Goal: Transaction & Acquisition: Purchase product/service

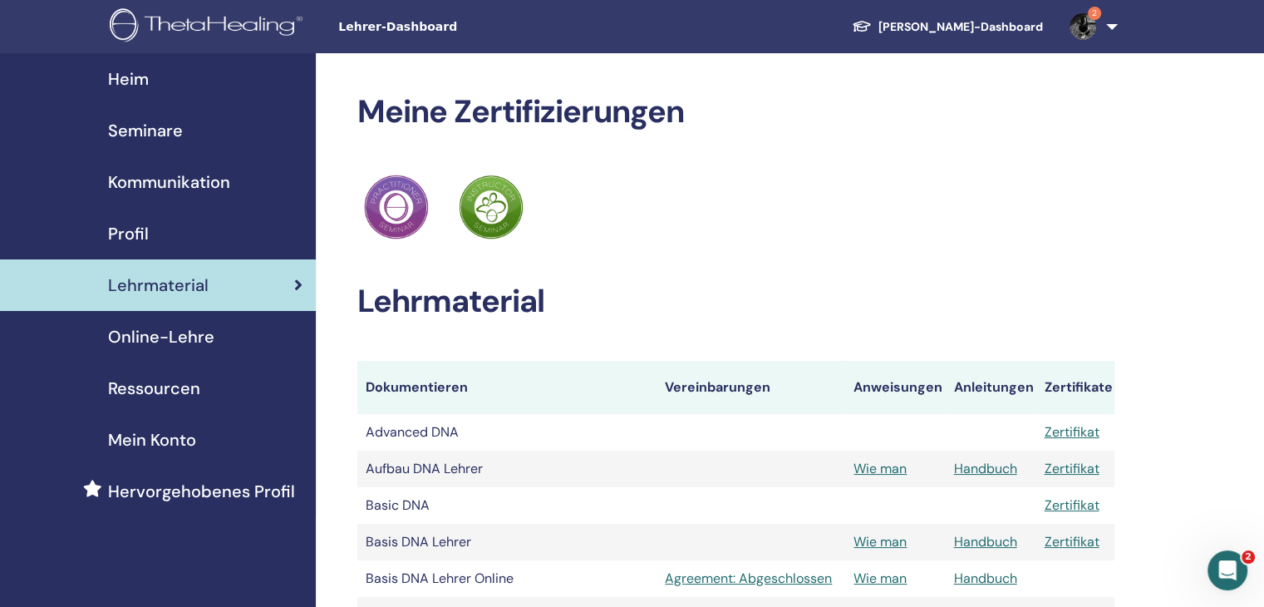
click at [134, 130] on span "Seminare" at bounding box center [145, 130] width 75 height 25
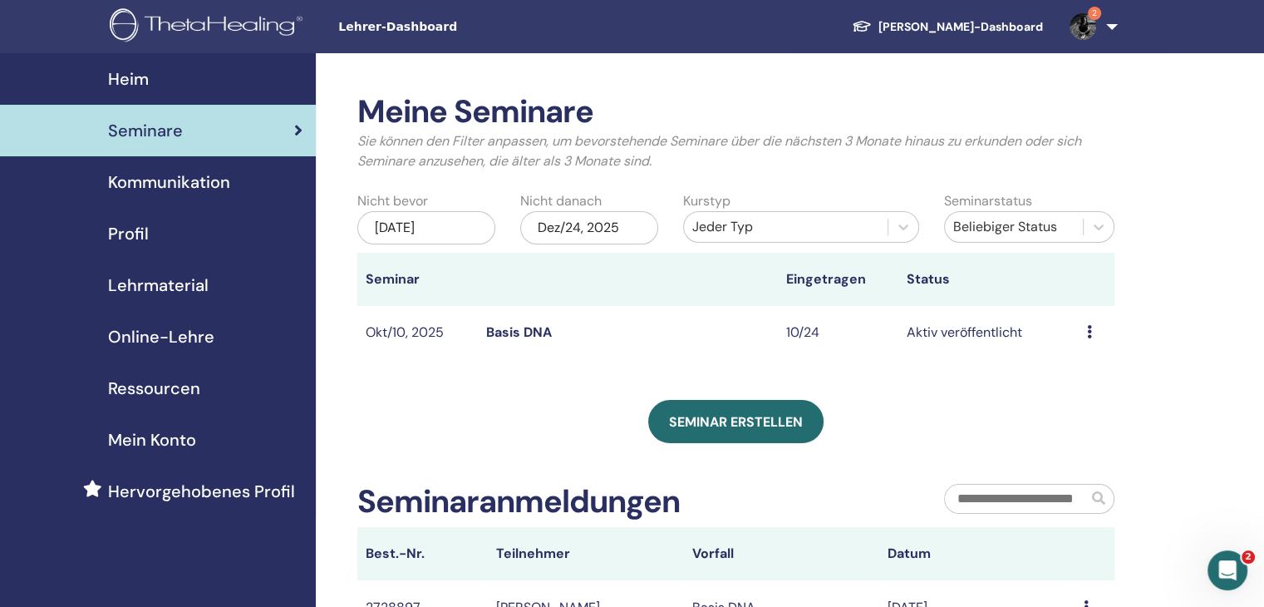
click at [122, 232] on span "Profil" at bounding box center [128, 233] width 41 height 25
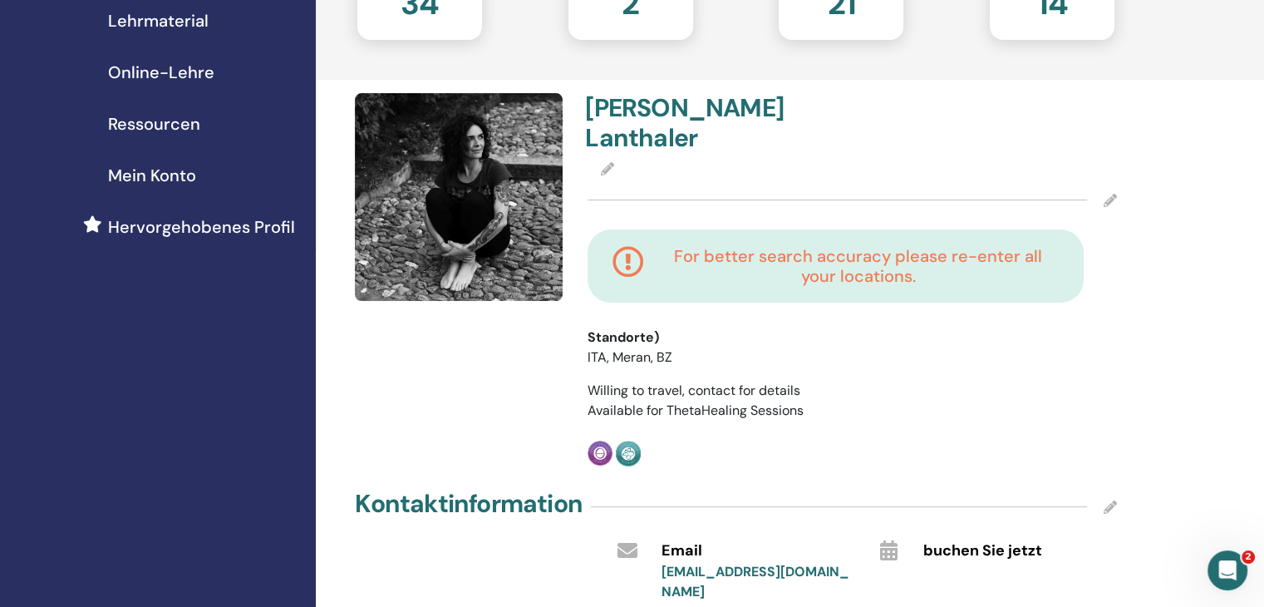
scroll to position [166, 0]
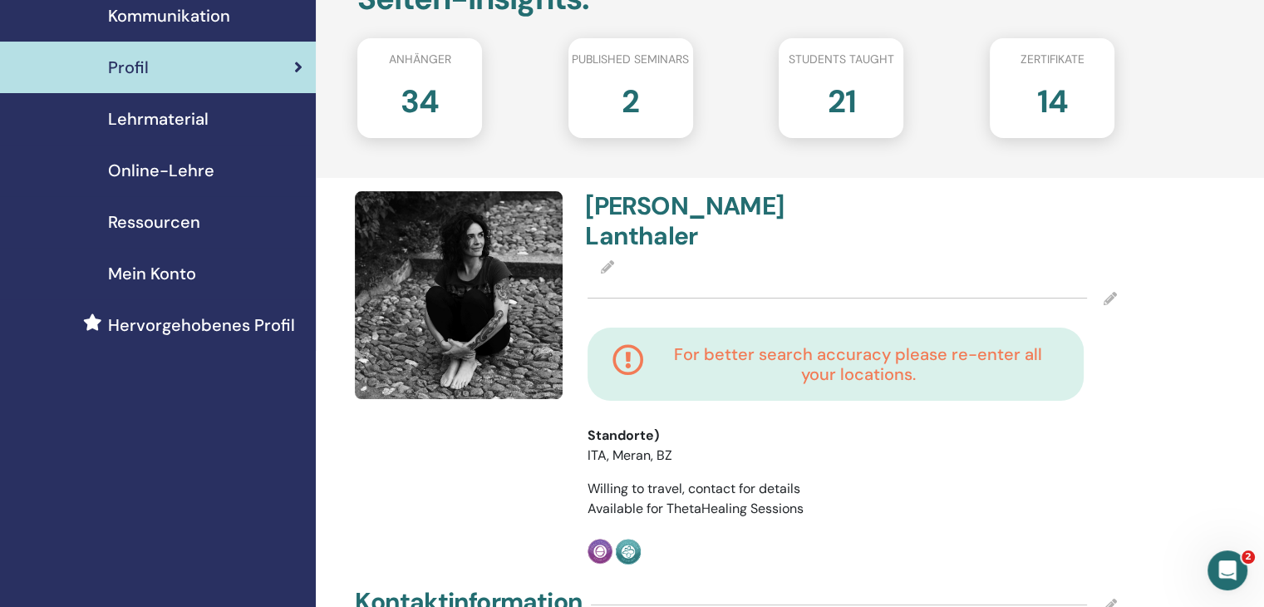
click at [134, 221] on span "Ressourcen" at bounding box center [154, 221] width 92 height 25
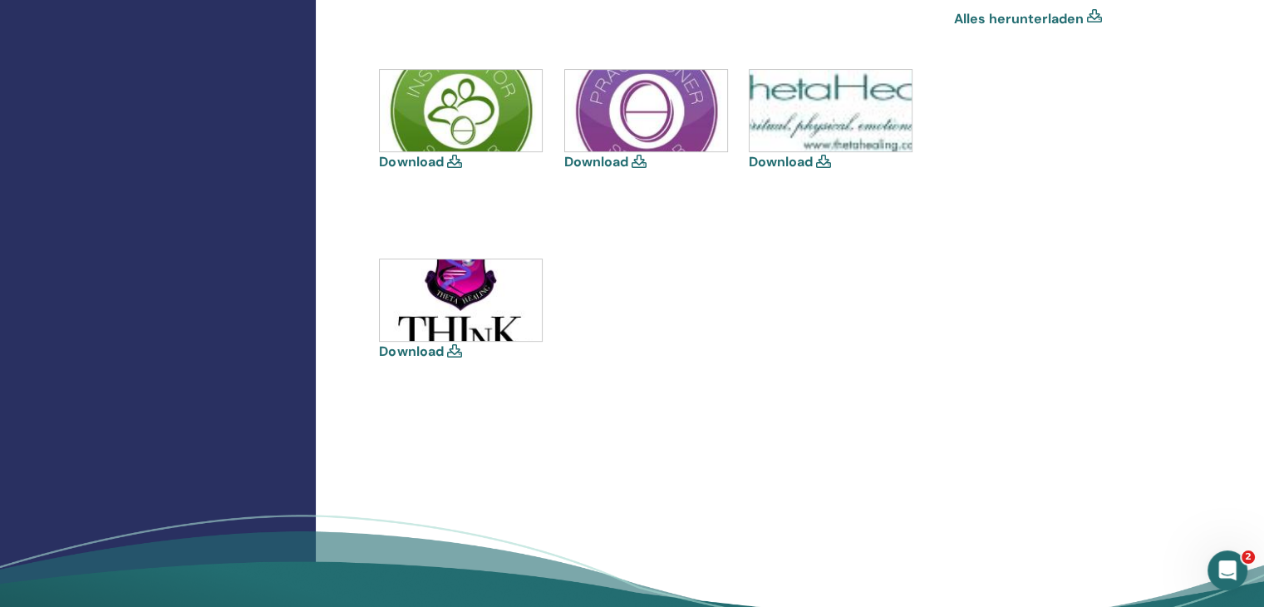
scroll to position [499, 0]
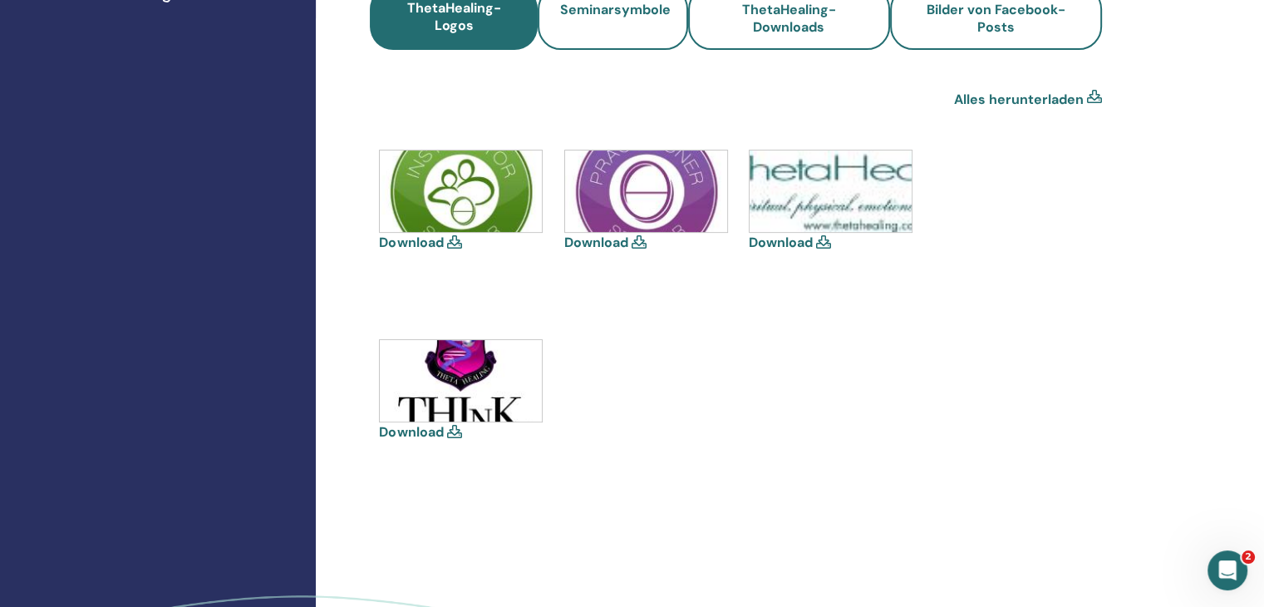
click at [455, 196] on img at bounding box center [461, 190] width 162 height 81
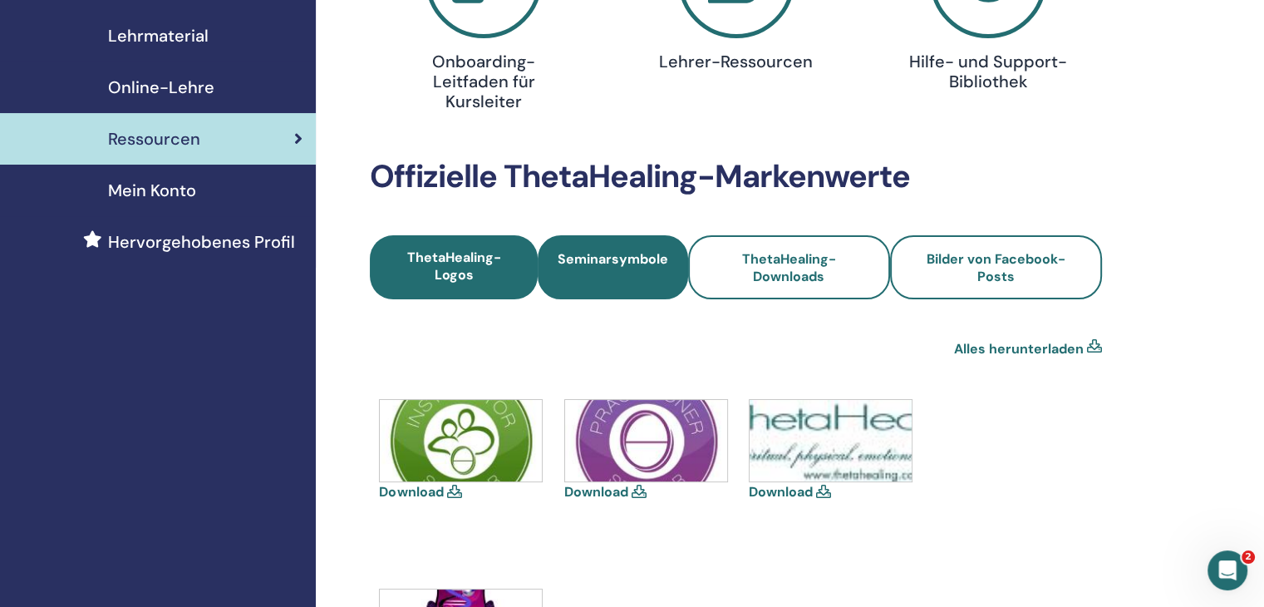
scroll to position [166, 0]
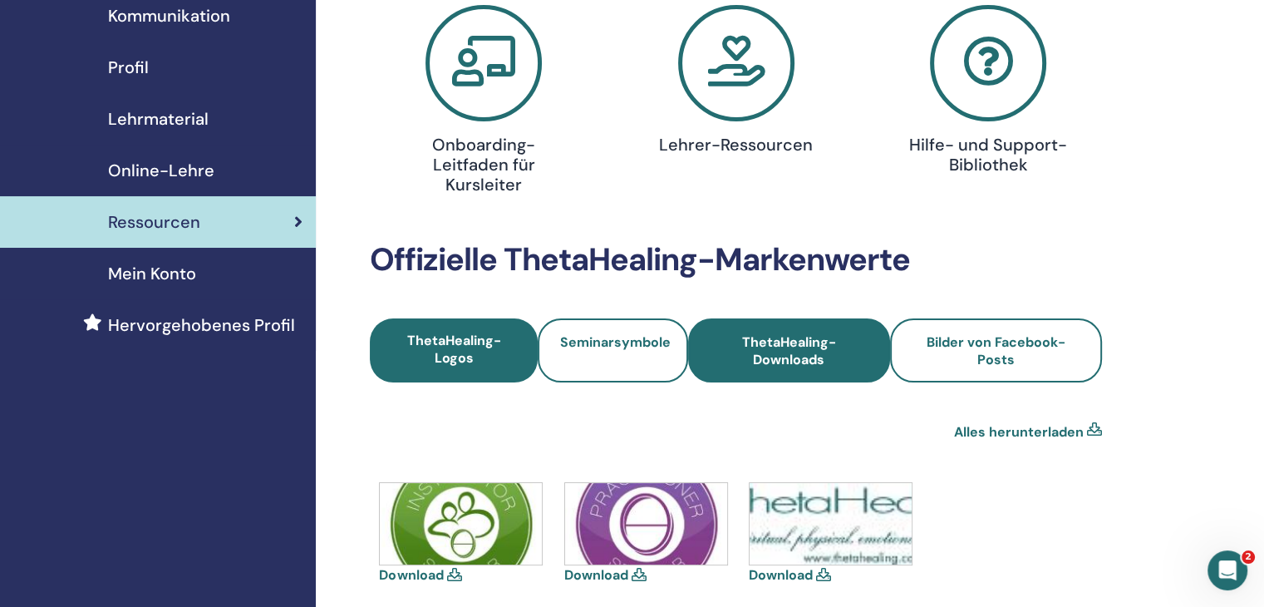
click at [834, 340] on span "ThetaHealing-Downloads" at bounding box center [788, 350] width 157 height 35
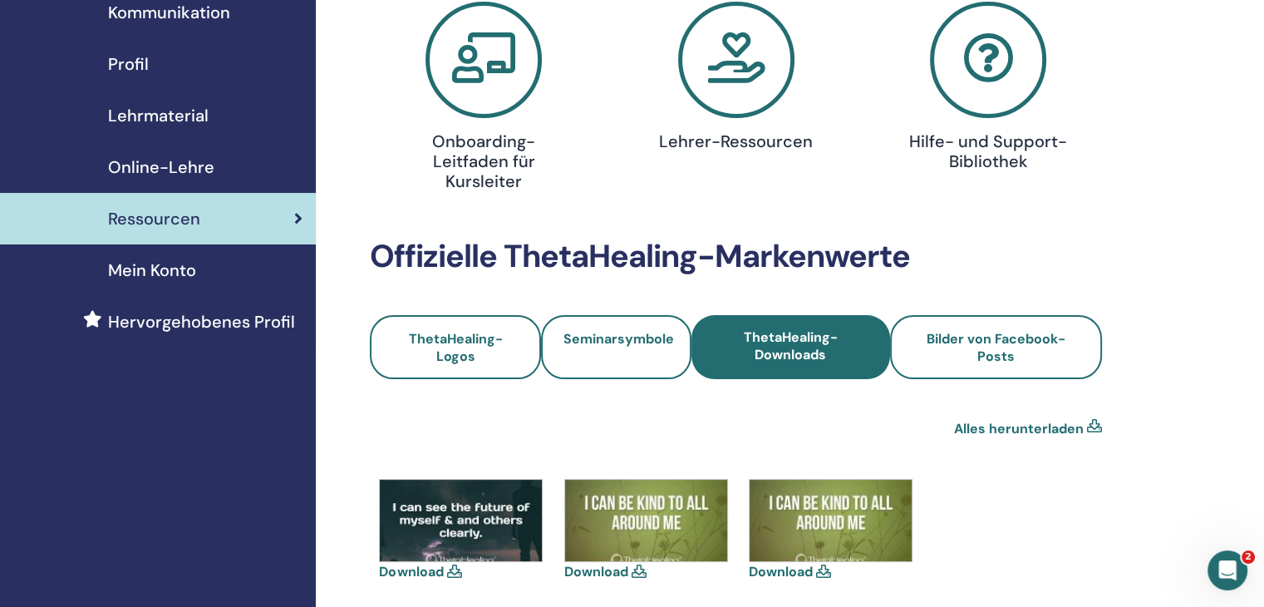
scroll to position [166, 0]
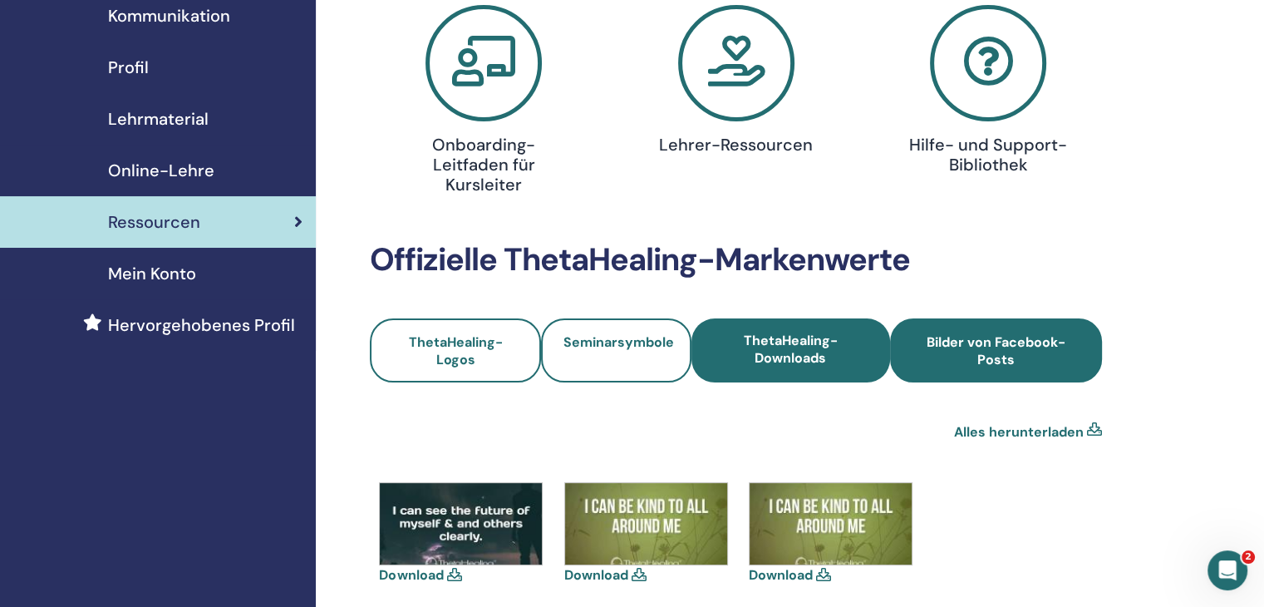
click at [926, 332] on link "Bilder von Facebook-Posts" at bounding box center [996, 350] width 212 height 64
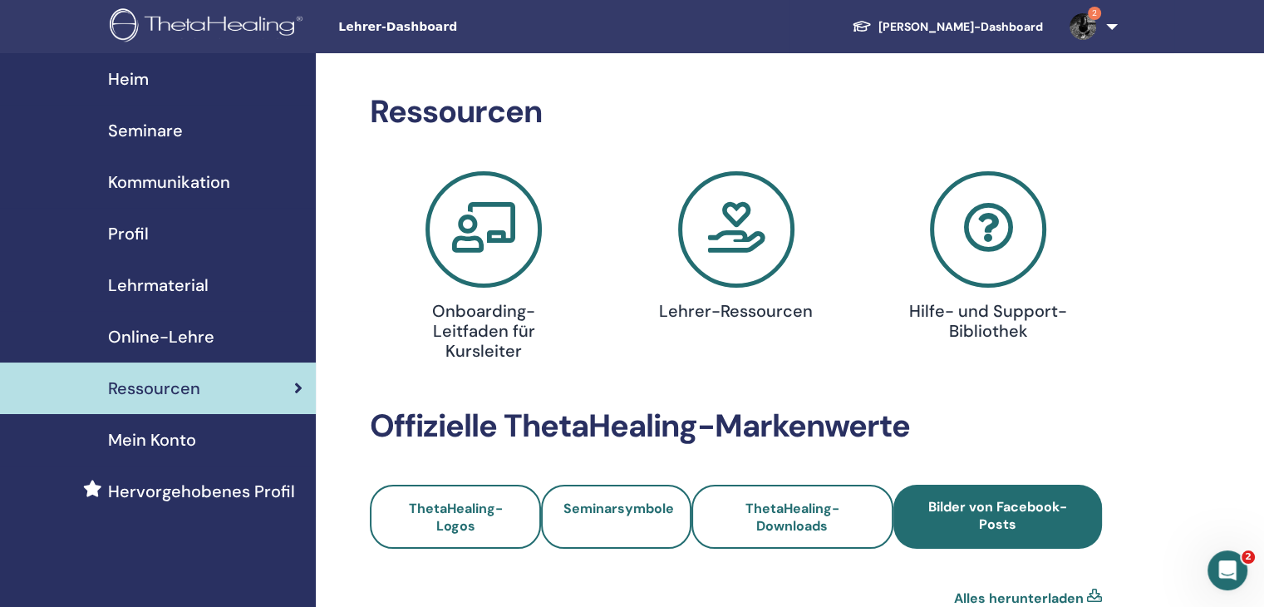
click at [152, 130] on span "Seminare" at bounding box center [145, 130] width 75 height 25
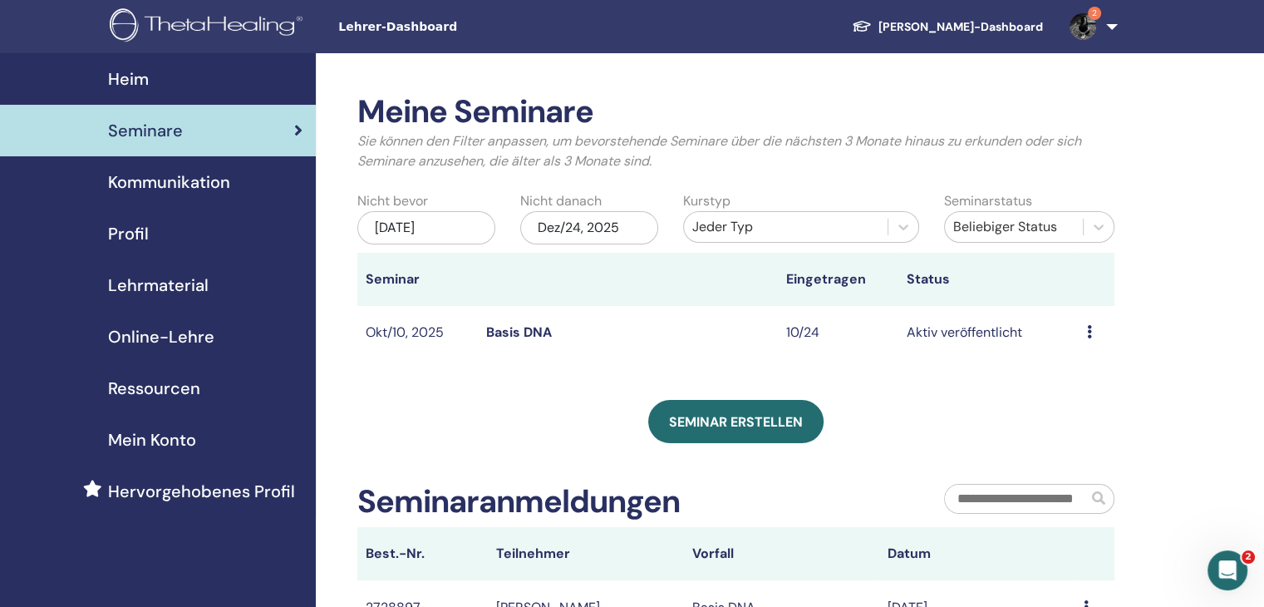
click at [168, 435] on span "Mein Konto" at bounding box center [152, 439] width 88 height 25
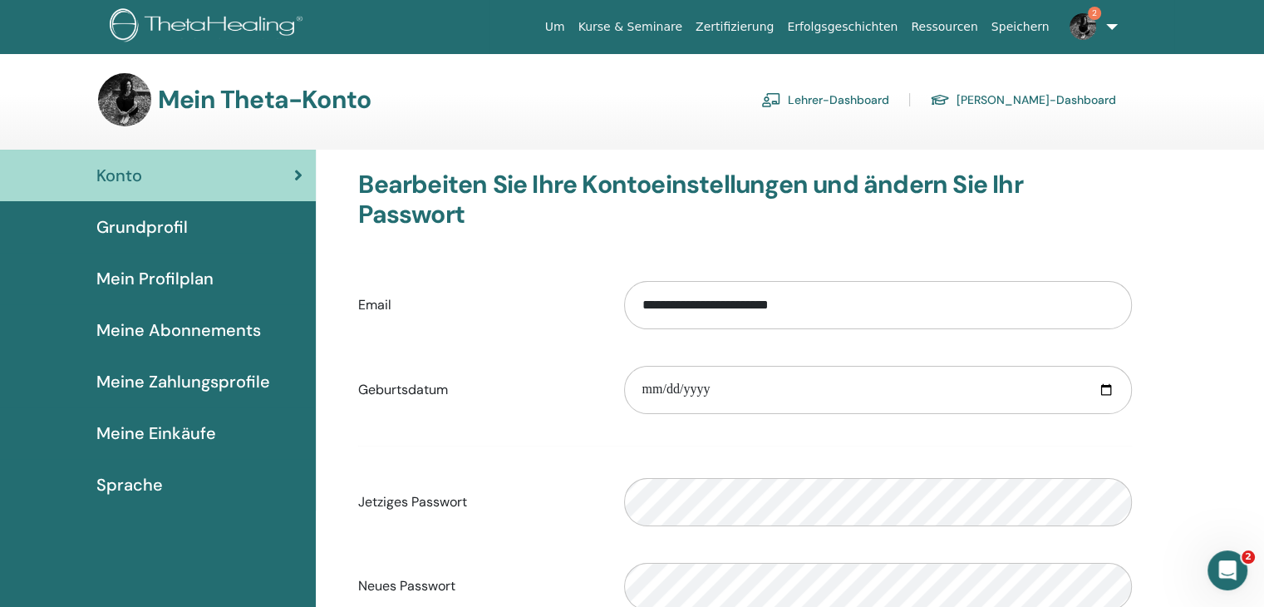
click at [150, 234] on span "Grundprofil" at bounding box center [141, 226] width 91 height 25
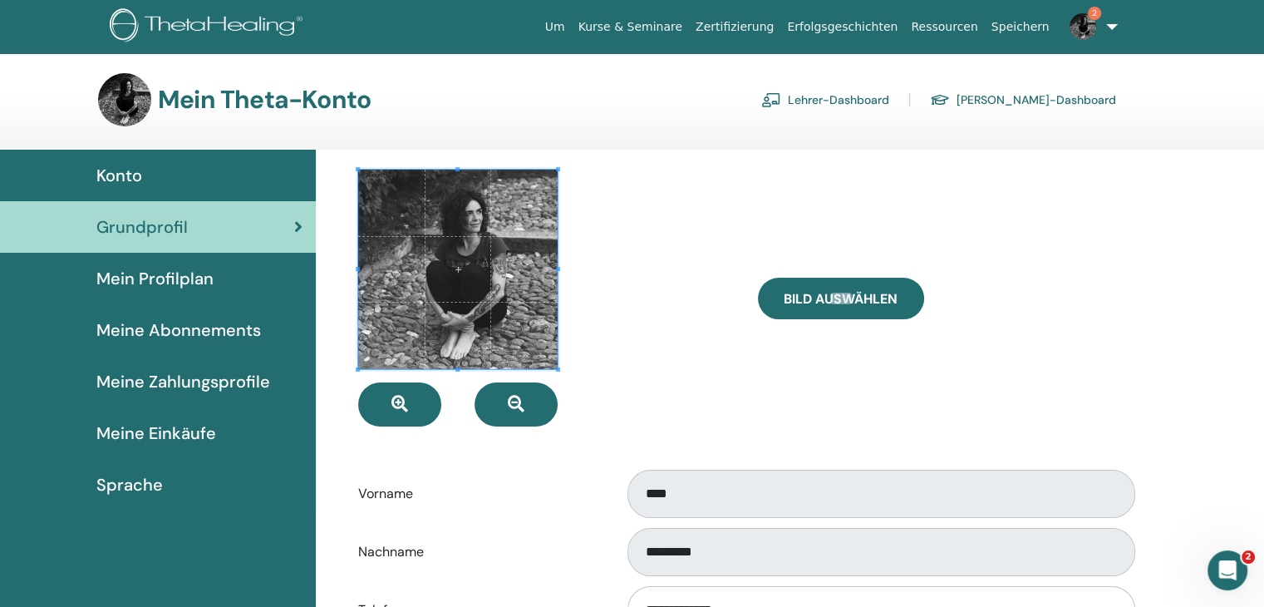
click at [689, 24] on link "Kurse & Seminare" at bounding box center [630, 27] width 117 height 31
click at [1110, 27] on link "2" at bounding box center [1090, 26] width 68 height 53
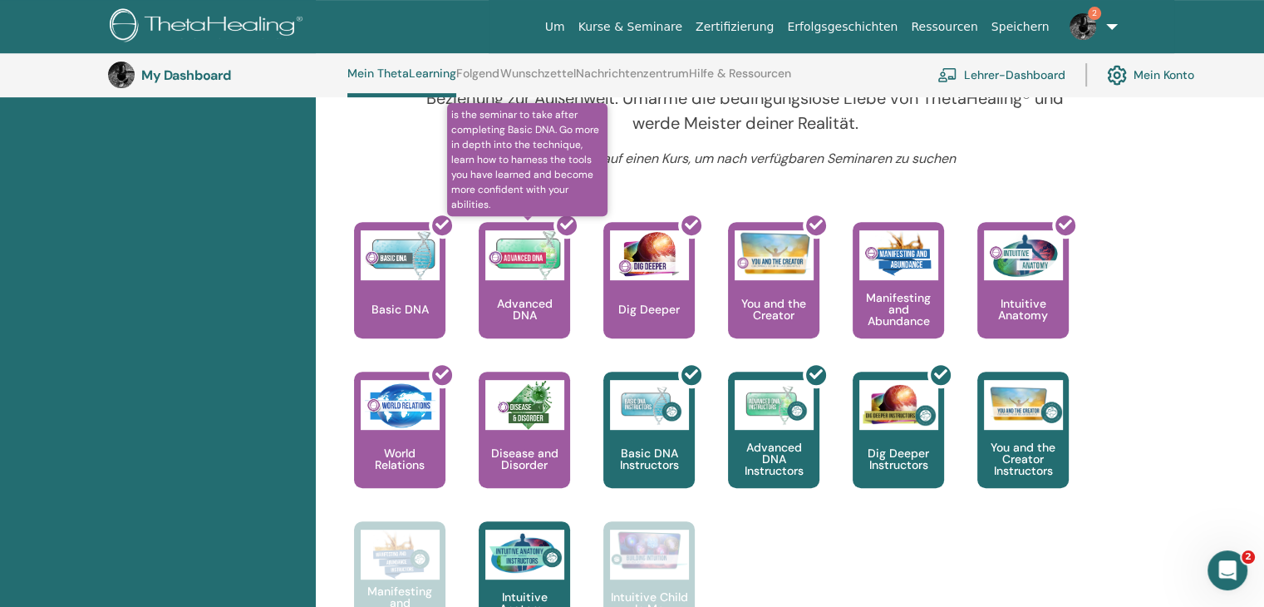
click at [560, 291] on div at bounding box center [534, 287] width 91 height 150
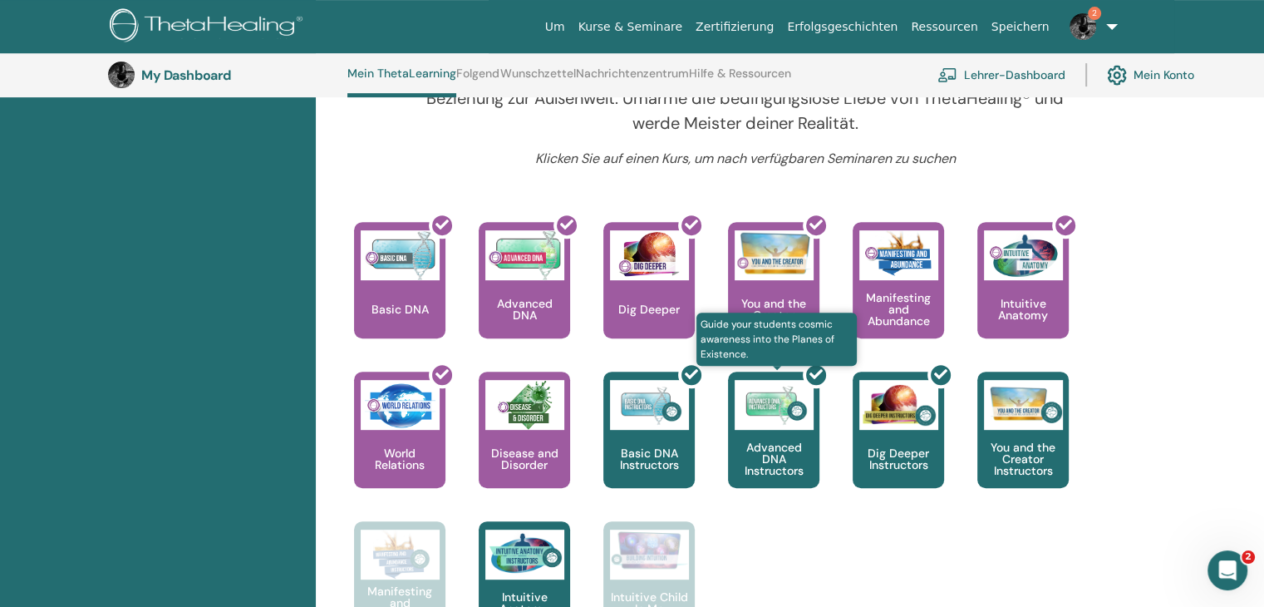
click at [766, 436] on div at bounding box center [783, 436] width 91 height 150
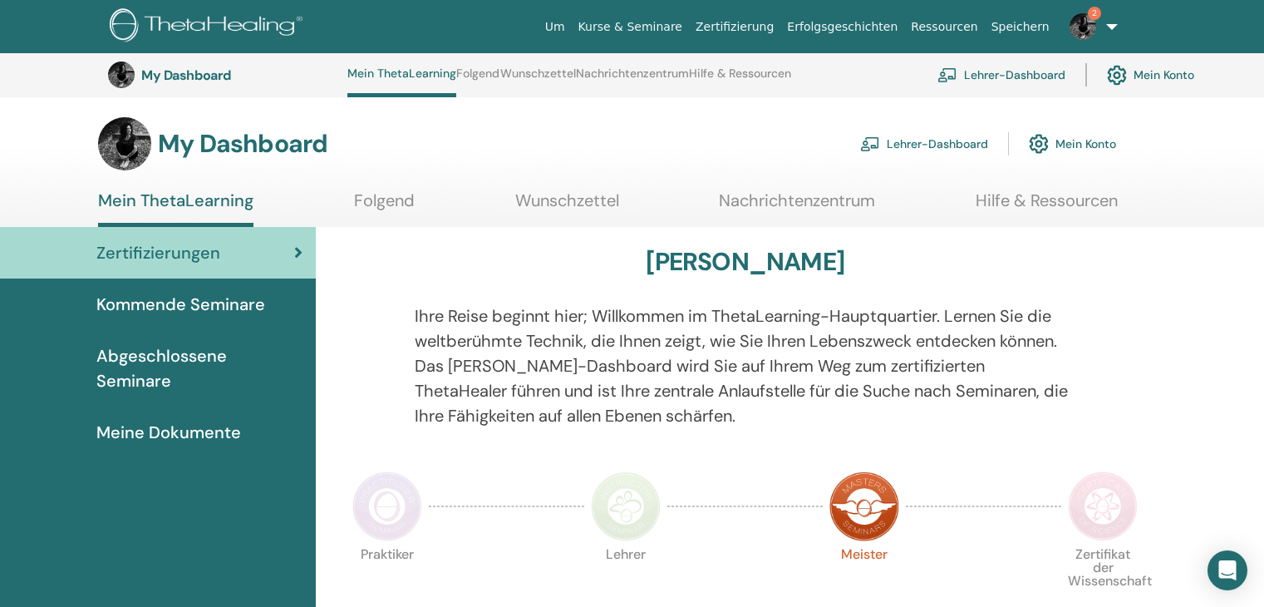
scroll to position [625, 0]
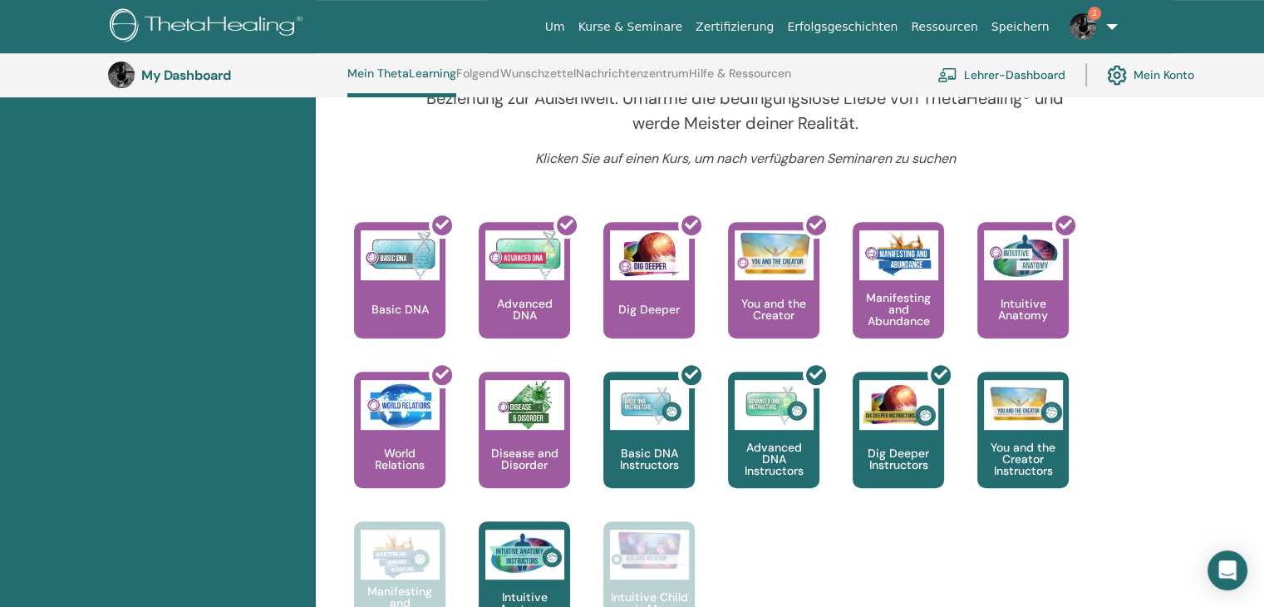
click at [778, 28] on link "Zertifizierung" at bounding box center [734, 27] width 91 height 31
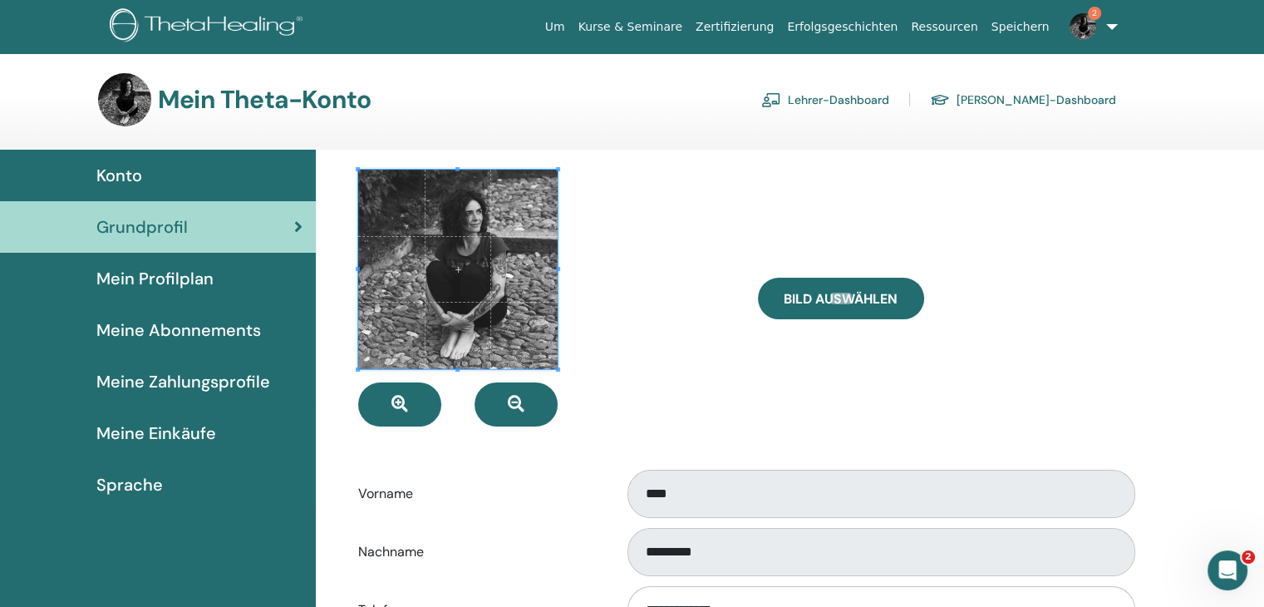
click at [1085, 22] on img at bounding box center [1082, 26] width 27 height 27
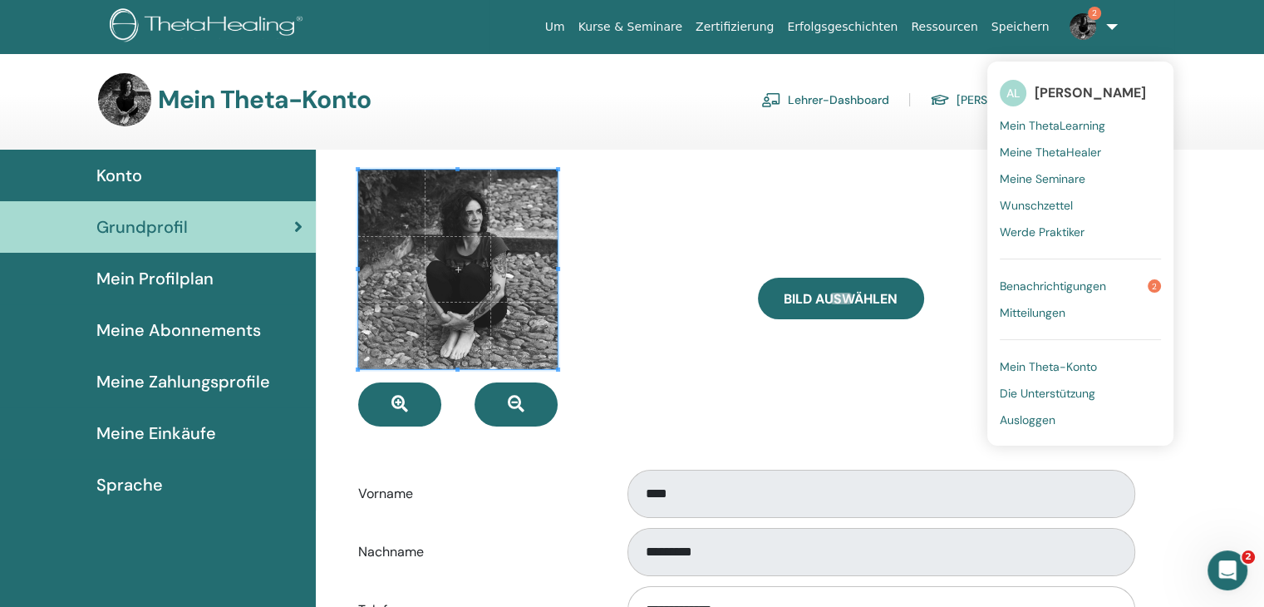
click at [1060, 180] on span "Meine Seminare" at bounding box center [1043, 178] width 86 height 15
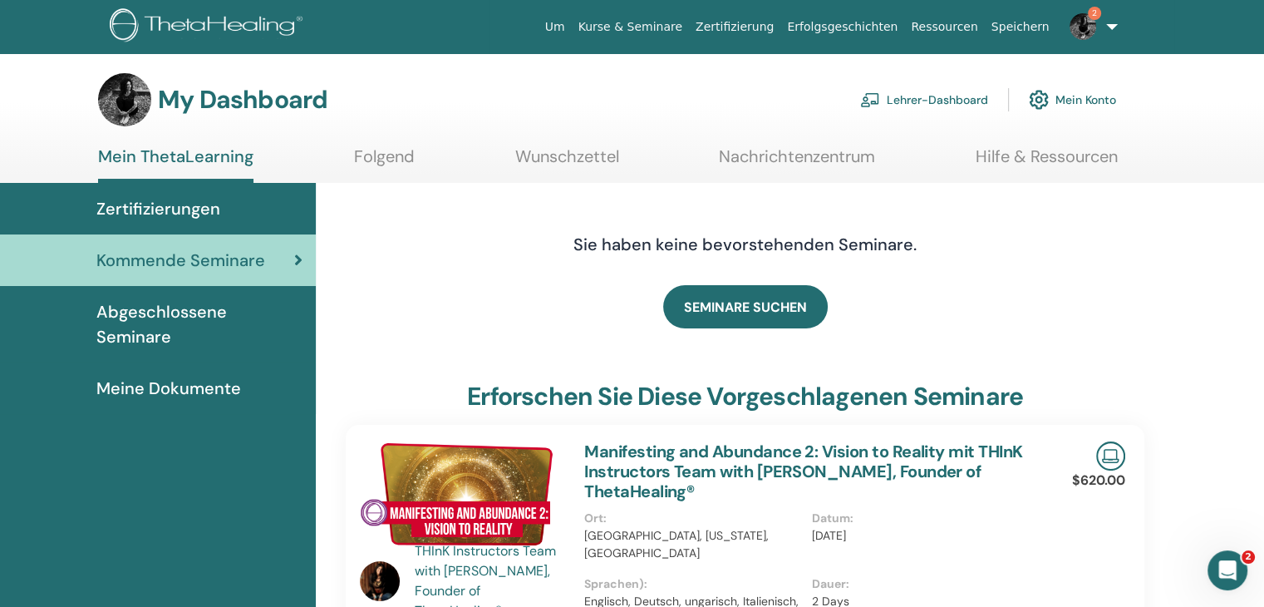
click at [187, 214] on span "Zertifizierungen" at bounding box center [158, 208] width 124 height 25
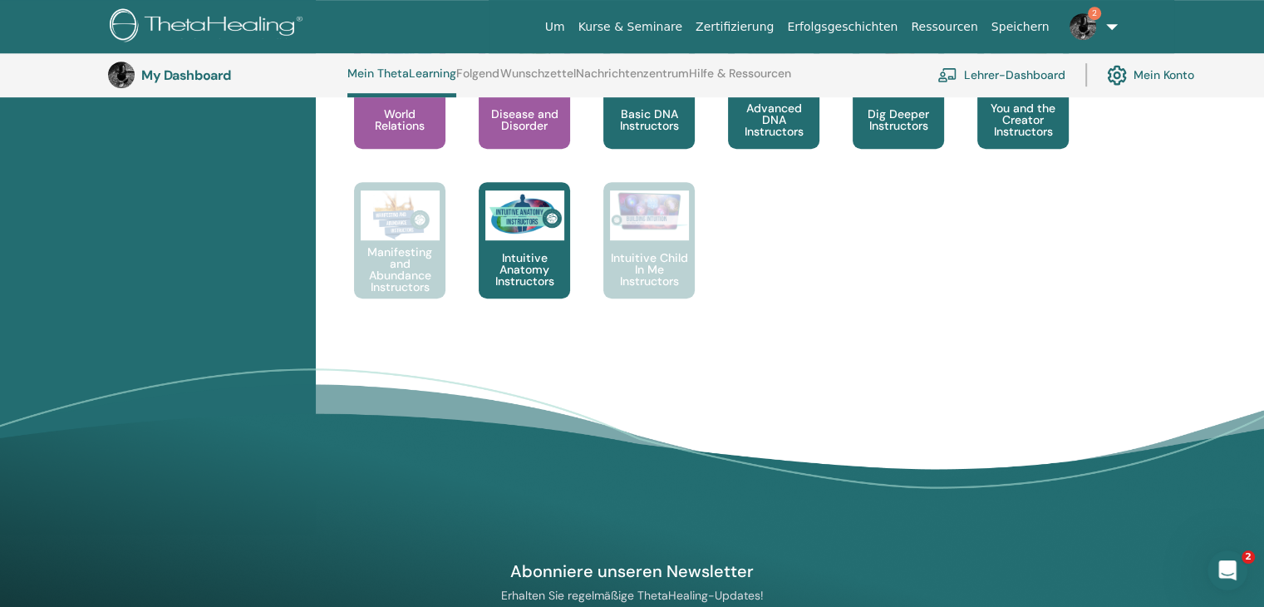
scroll to position [611, 0]
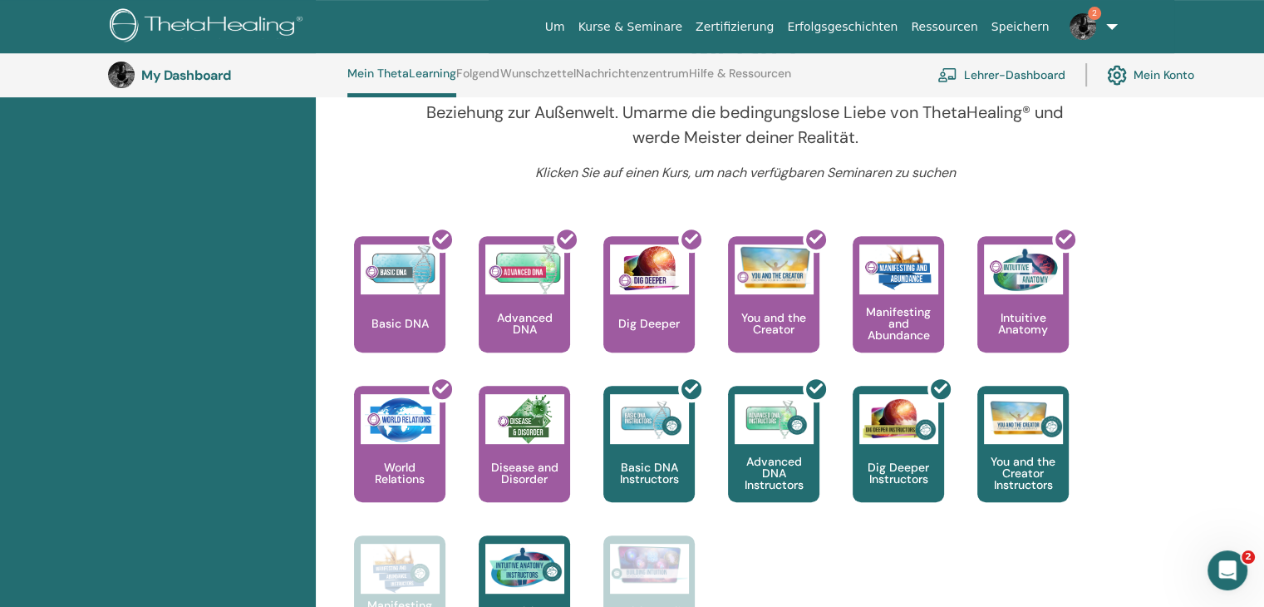
click at [1019, 67] on link "Lehrer-Dashboard" at bounding box center [1001, 75] width 128 height 37
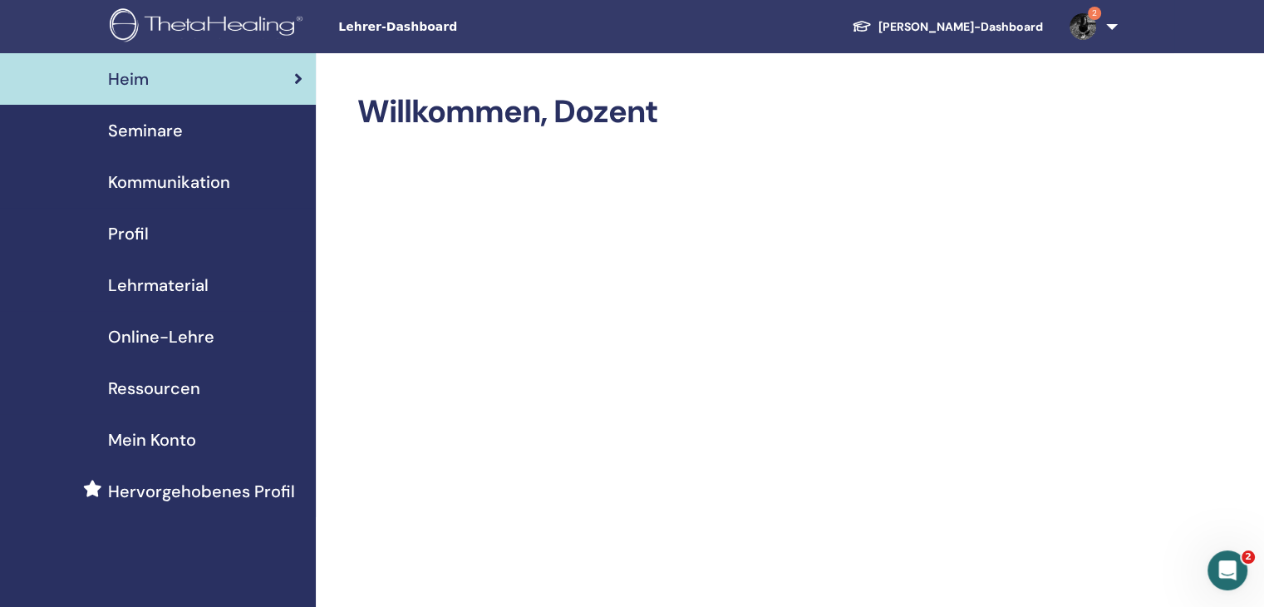
click at [185, 340] on span "Online-Lehre" at bounding box center [161, 336] width 106 height 25
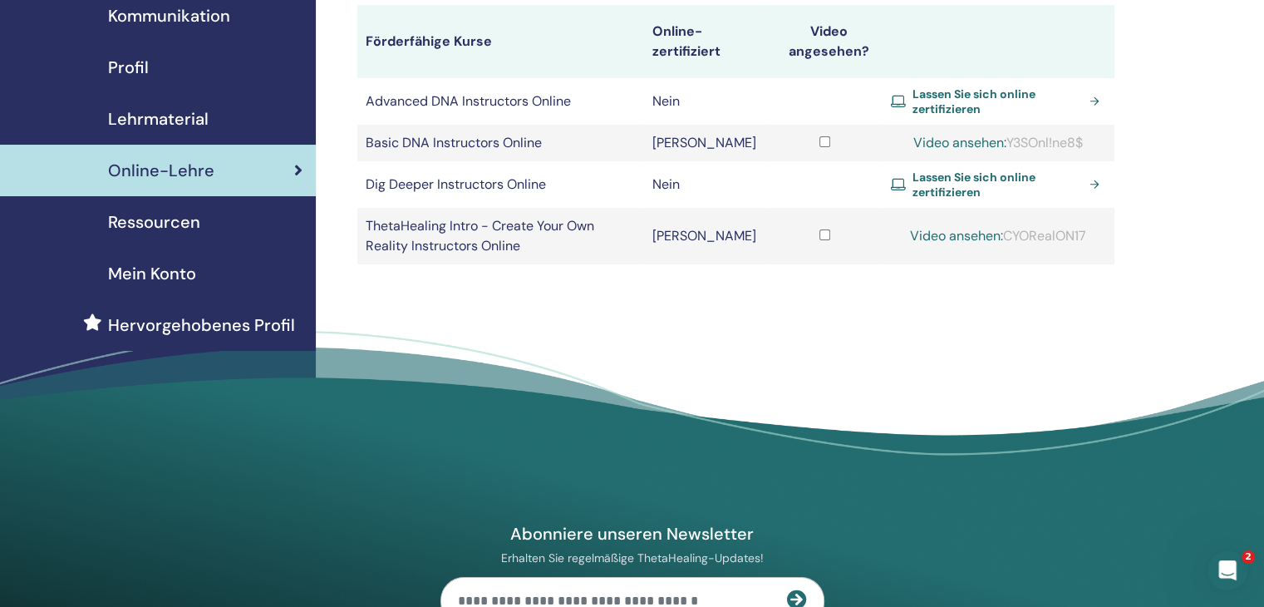
scroll to position [83, 0]
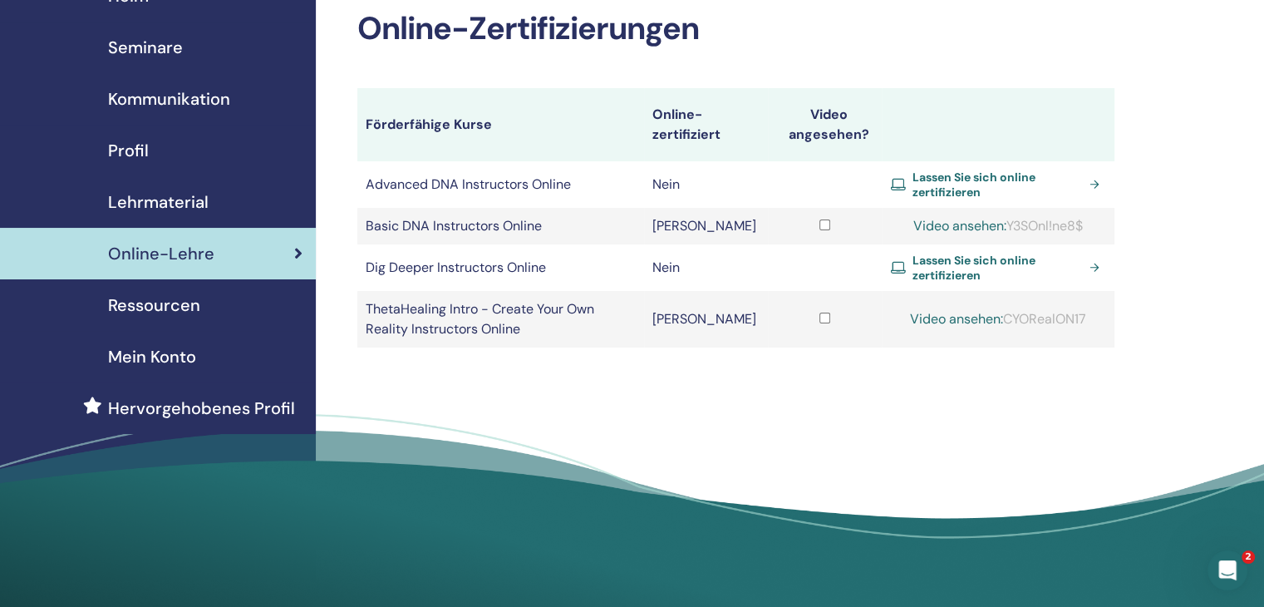
click at [912, 180] on span "Lassen Sie sich online zertifizieren" at bounding box center [997, 185] width 170 height 30
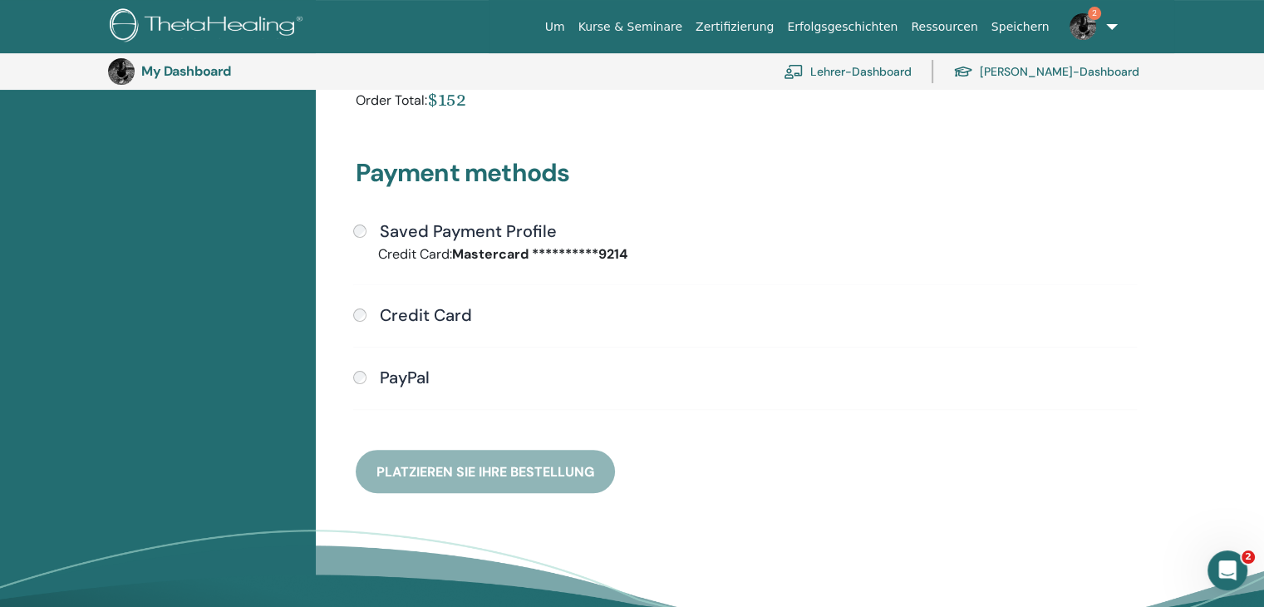
scroll to position [369, 0]
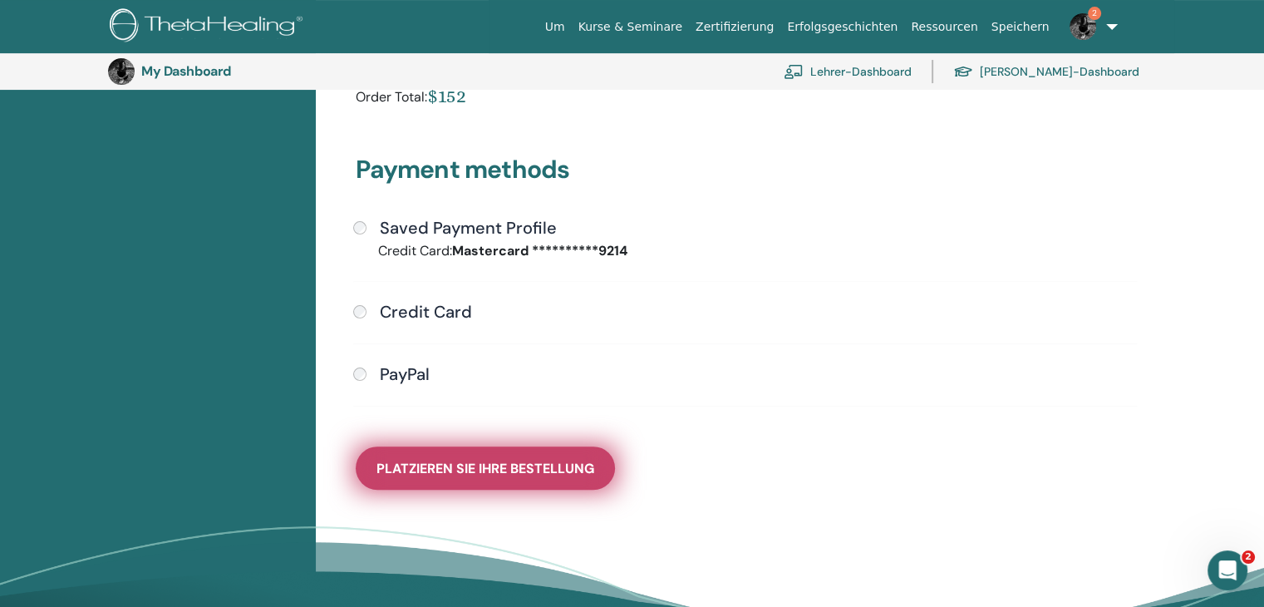
click at [485, 478] on button "Platzieren Sie Ihre Bestellung" at bounding box center [485, 467] width 259 height 43
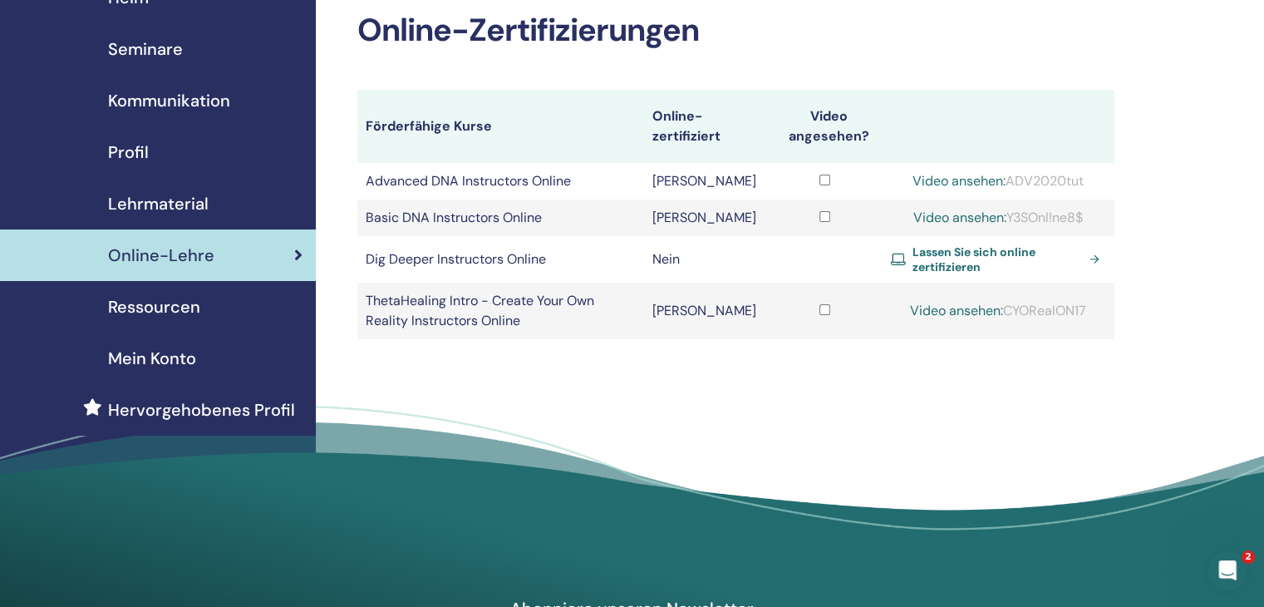
drag, startPoint x: 1011, startPoint y: 182, endPoint x: 1091, endPoint y: 184, distance: 79.8
click at [1091, 184] on div "Video ansehen: ADV2020tut" at bounding box center [998, 181] width 216 height 20
copy div "ADV2020tut"
click at [946, 183] on link "Video ansehen:" at bounding box center [958, 180] width 93 height 17
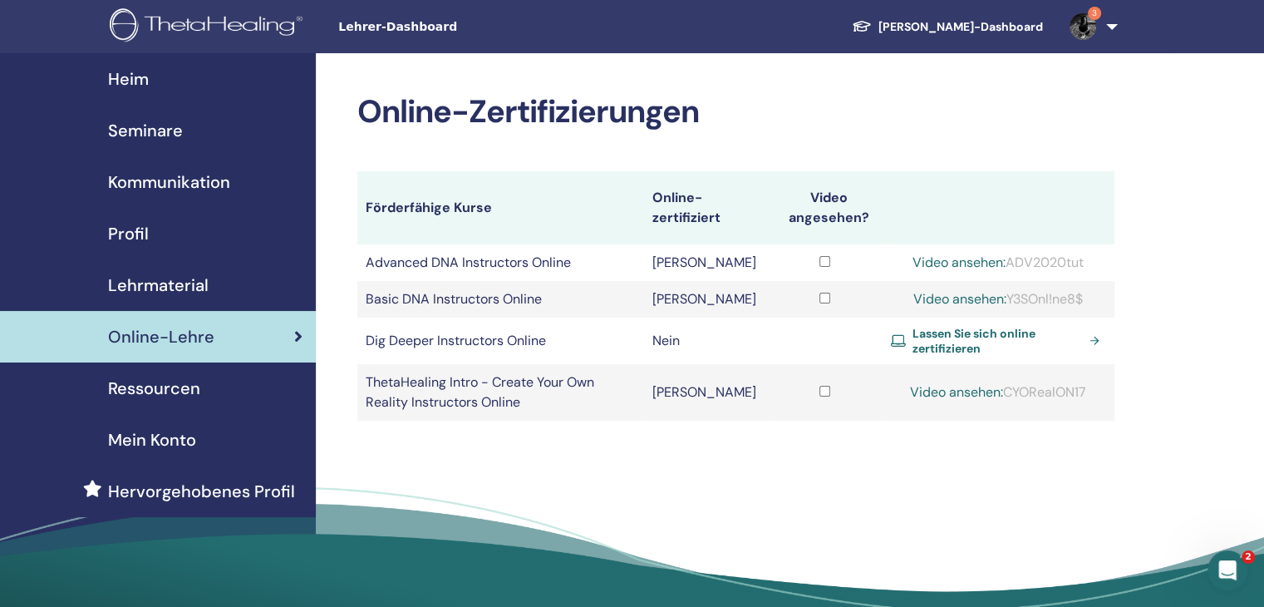
click at [155, 126] on span "Seminare" at bounding box center [145, 130] width 75 height 25
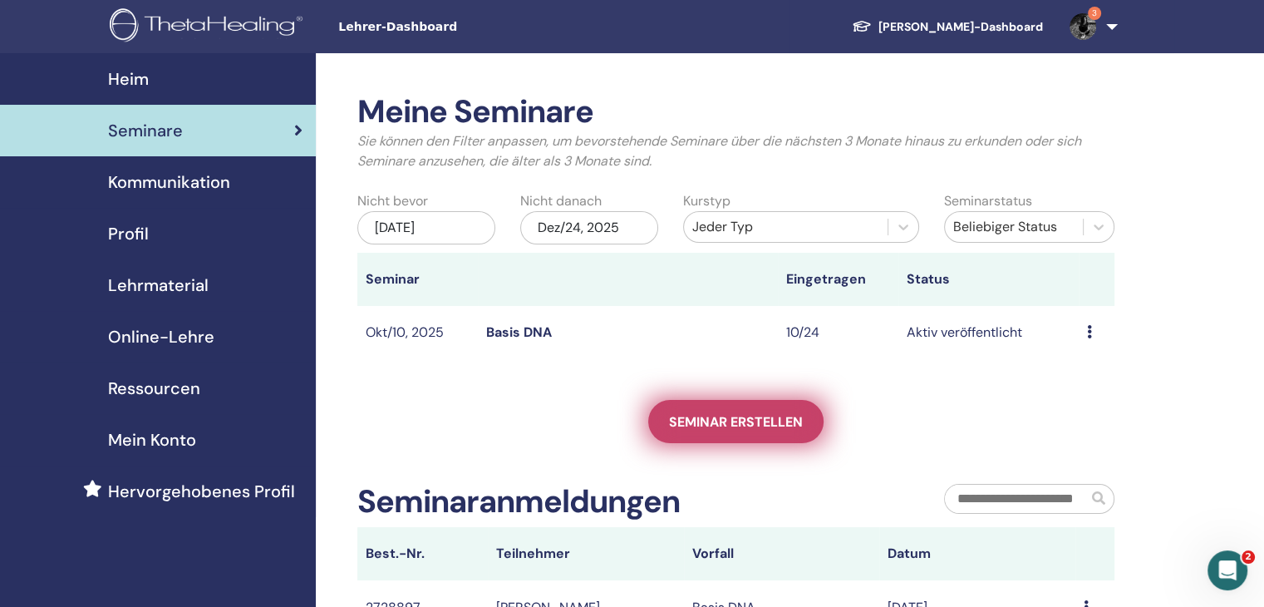
click at [721, 416] on span "Seminar erstellen" at bounding box center [736, 421] width 134 height 17
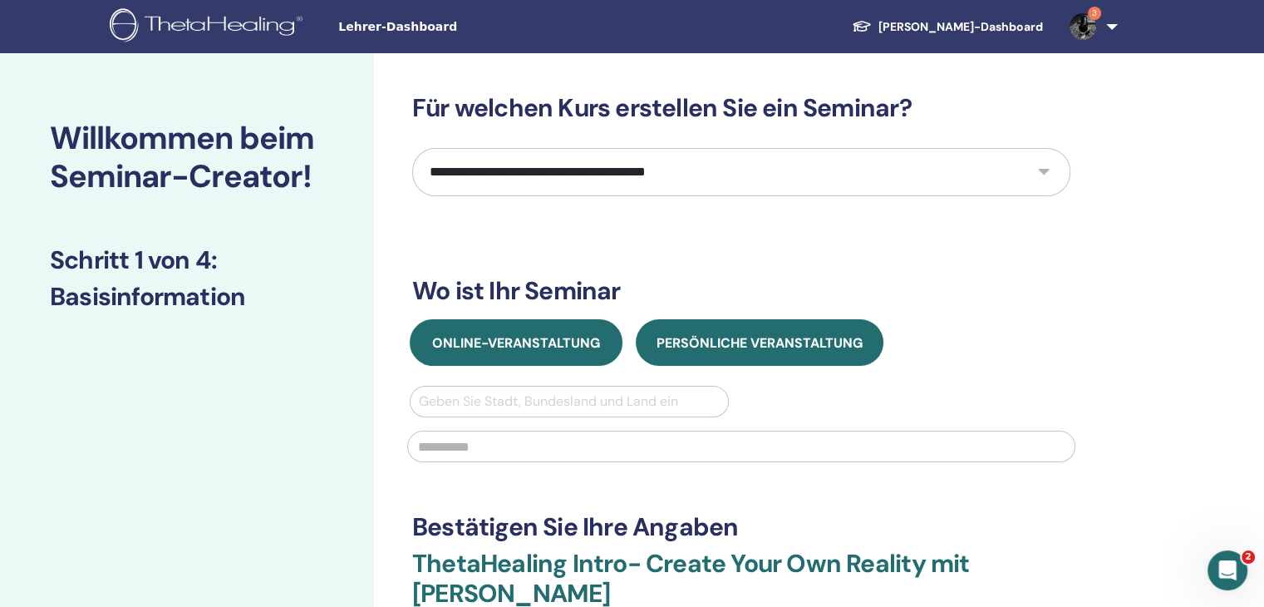
click at [505, 340] on span "Online-Veranstaltung" at bounding box center [516, 342] width 168 height 17
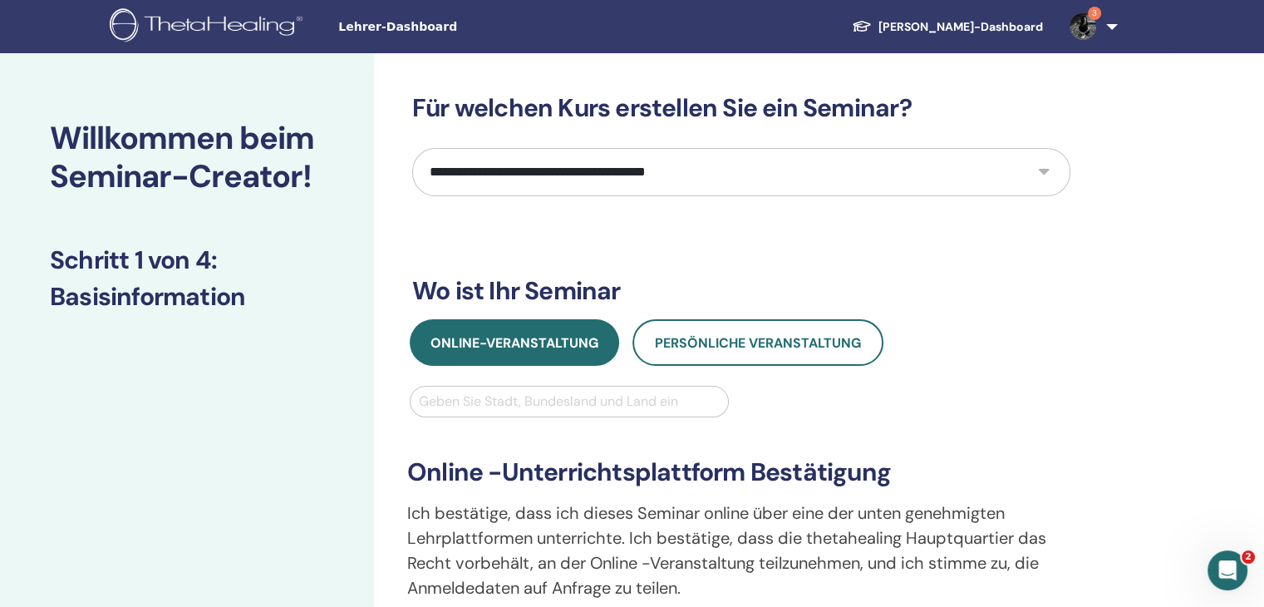
click at [648, 394] on div at bounding box center [569, 401] width 301 height 23
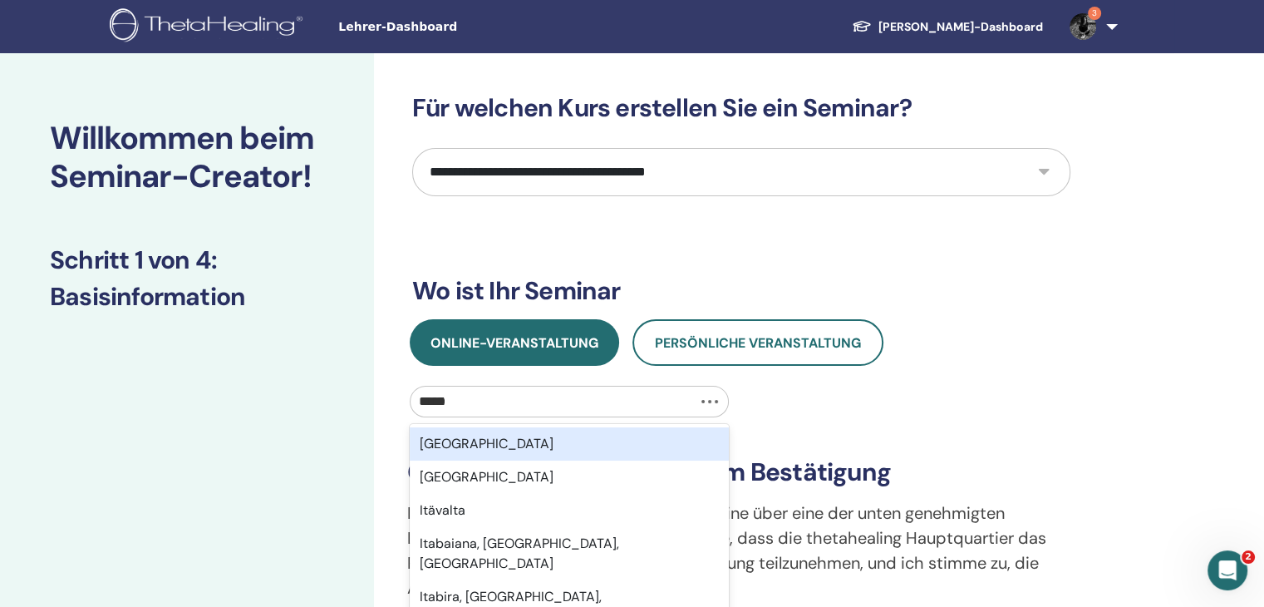
type input "*******"
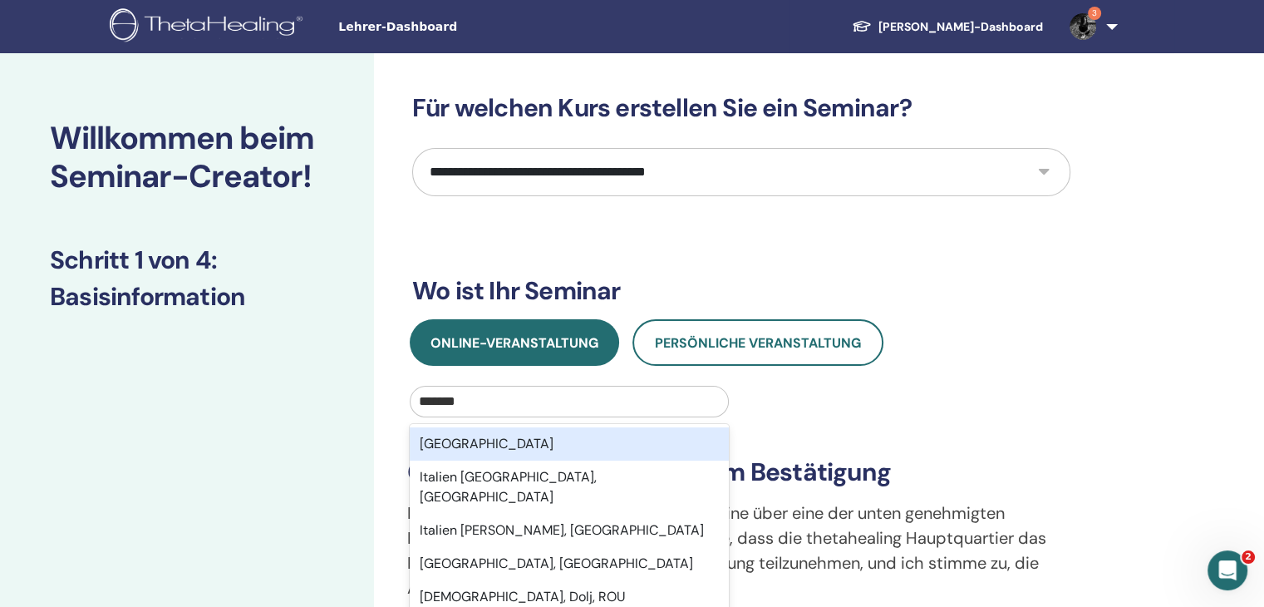
click at [634, 440] on div "[GEOGRAPHIC_DATA]" at bounding box center [569, 443] width 319 height 33
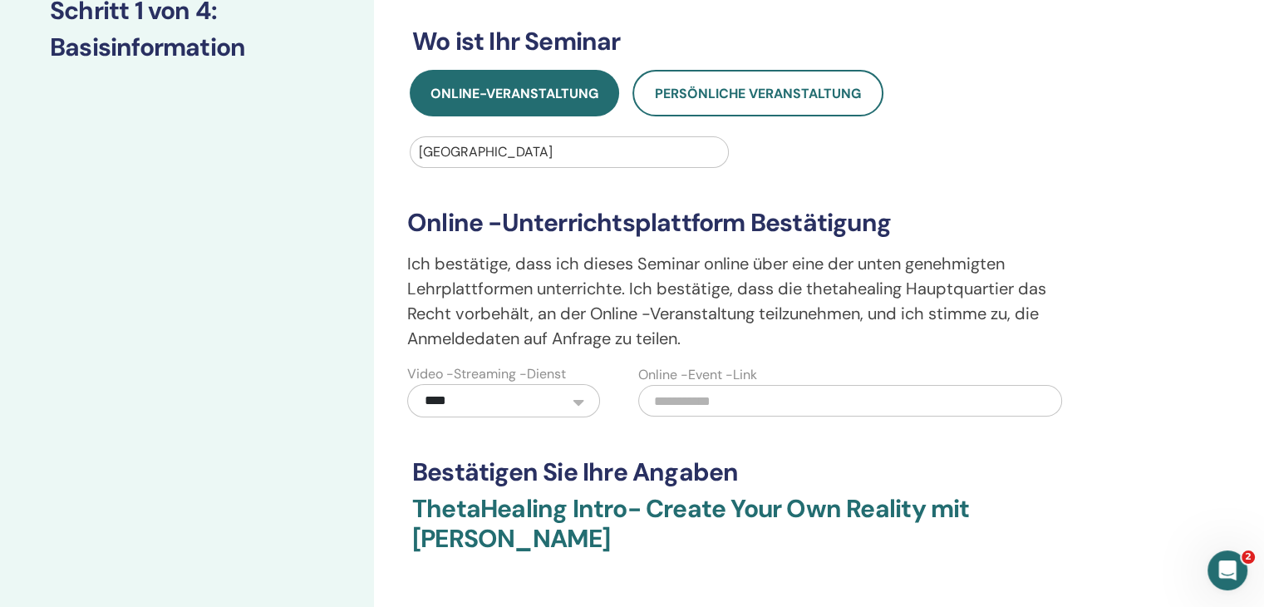
scroll to position [332, 0]
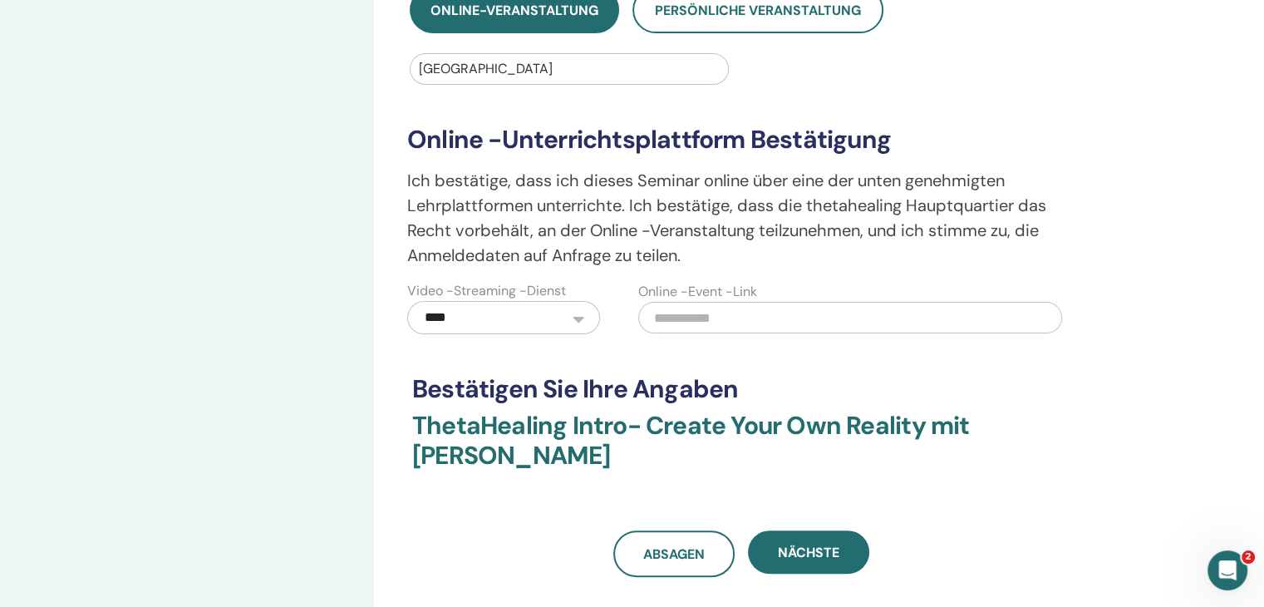
click at [729, 317] on input "text" at bounding box center [850, 318] width 424 height 32
paste input "**********"
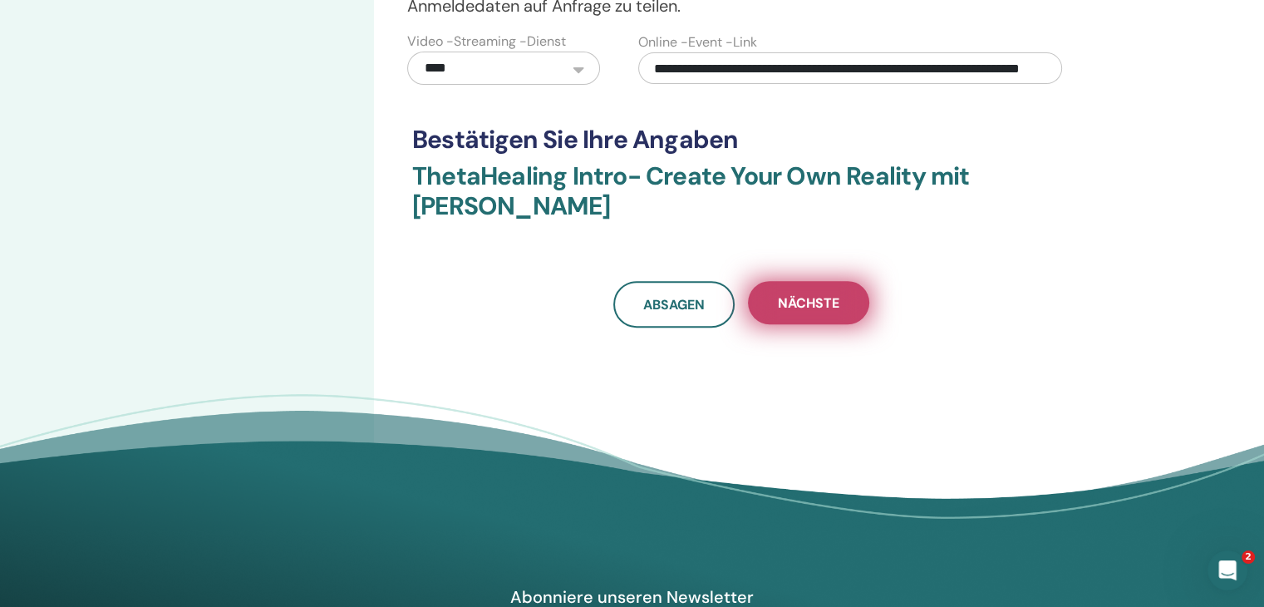
type input "**********"
click at [798, 307] on span "Nächste" at bounding box center [808, 302] width 61 height 17
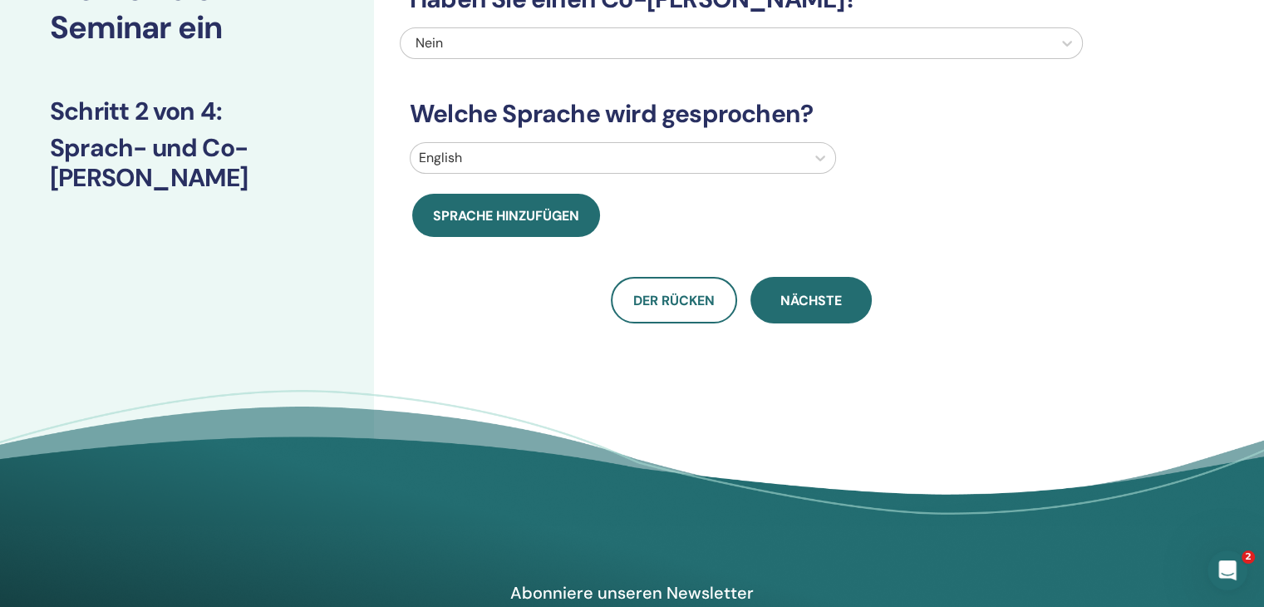
scroll to position [0, 0]
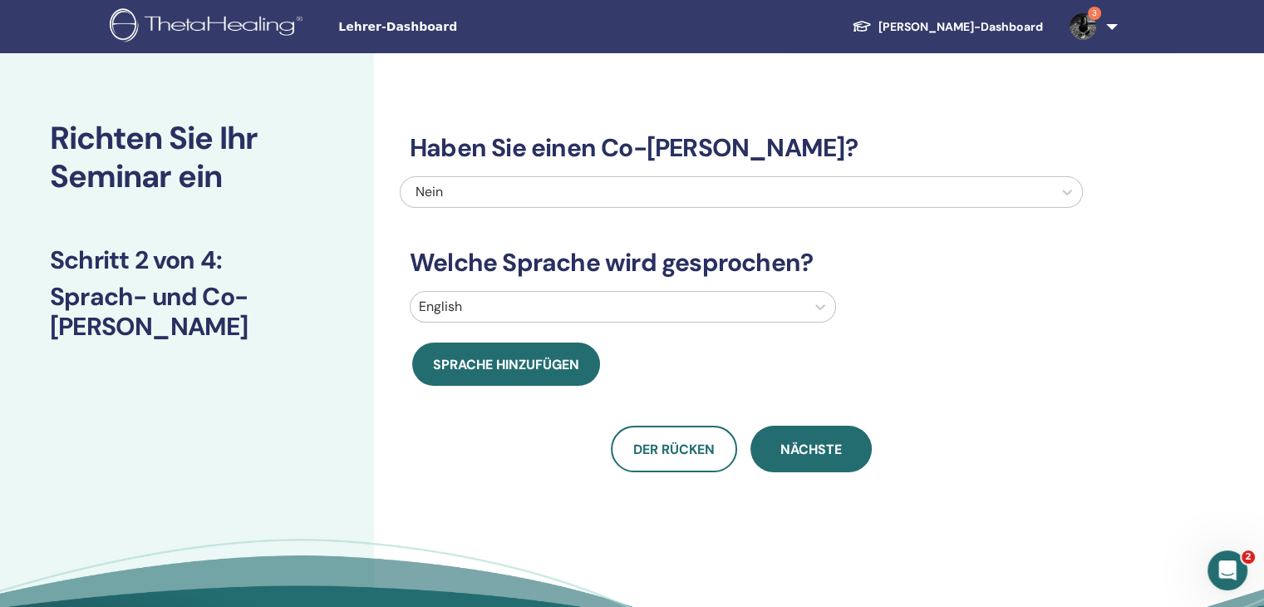
click at [646, 302] on div at bounding box center [608, 306] width 378 height 23
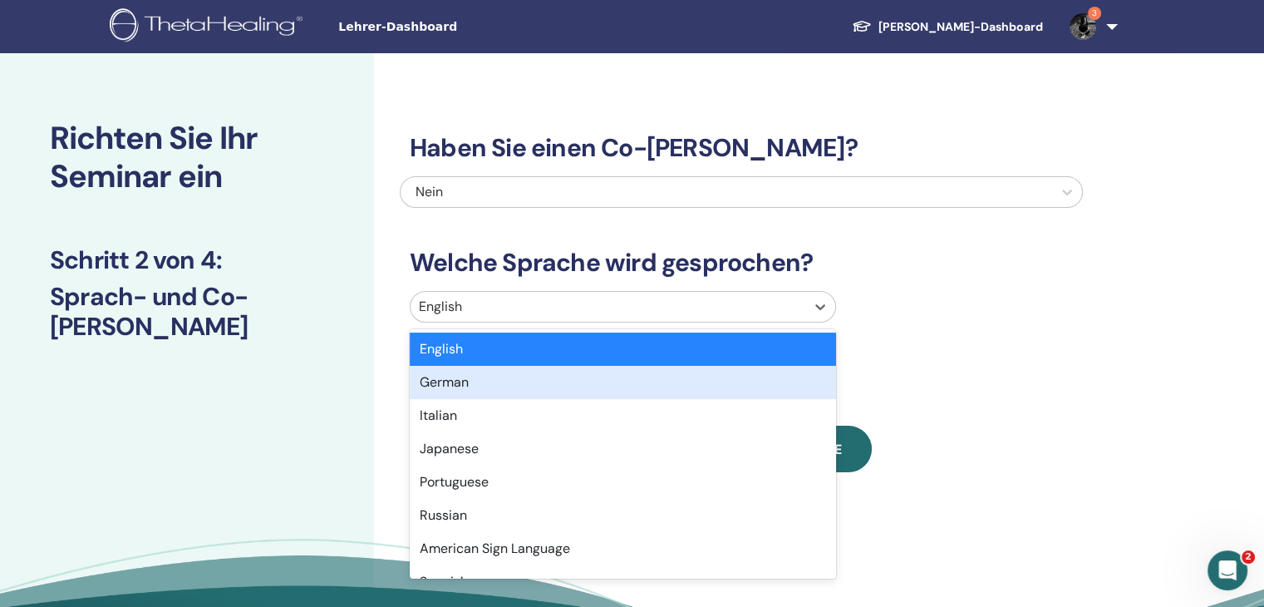
click at [588, 377] on div "German" at bounding box center [623, 382] width 426 height 33
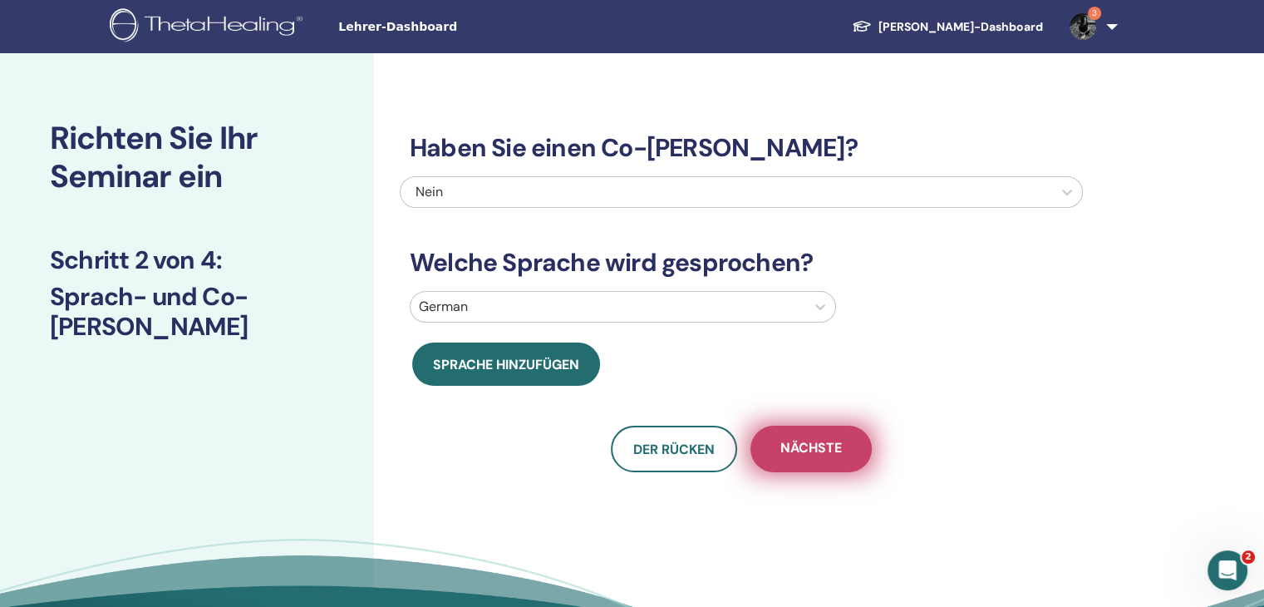
click at [789, 450] on span "Nächste" at bounding box center [810, 449] width 61 height 21
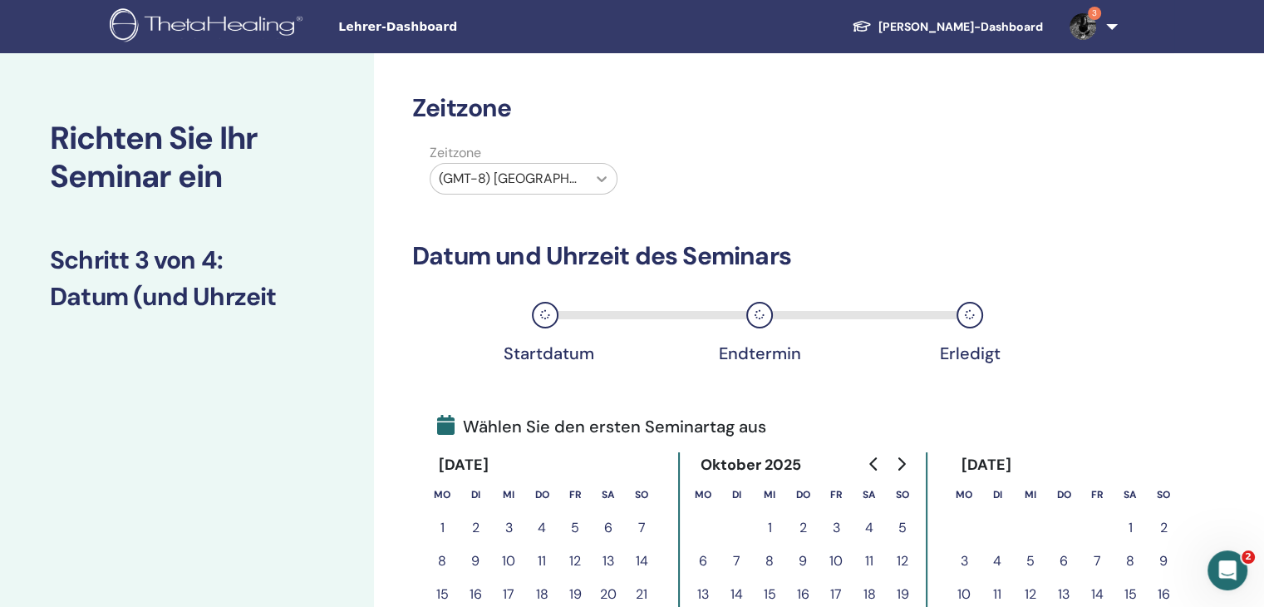
click at [592, 180] on div at bounding box center [602, 179] width 30 height 30
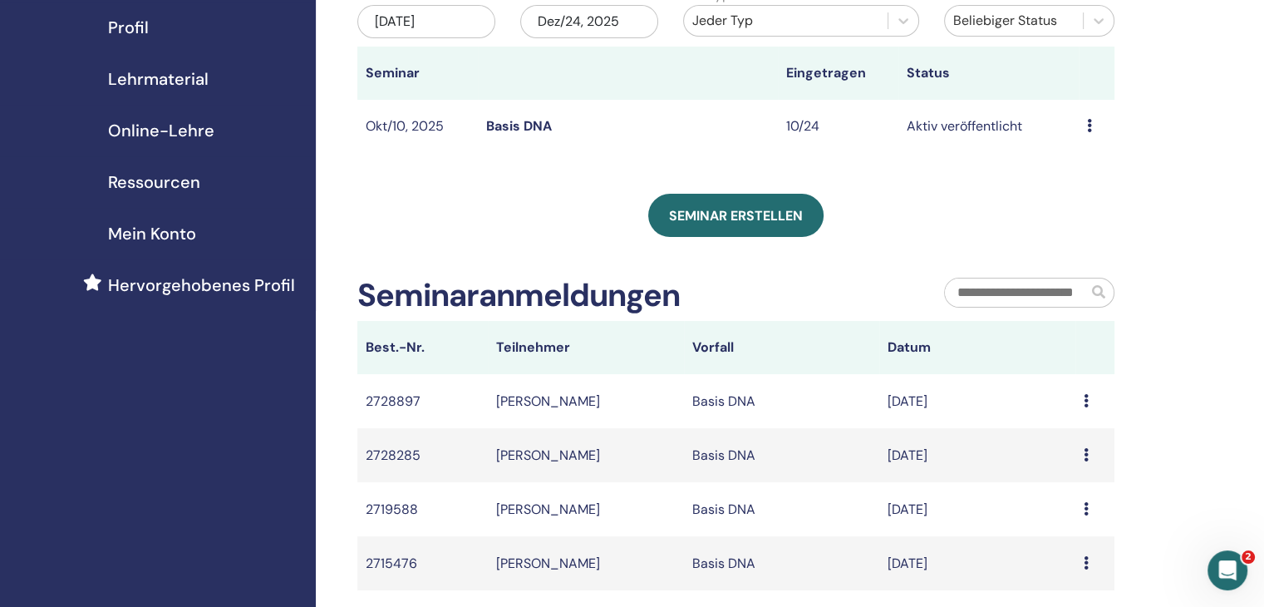
scroll to position [249, 0]
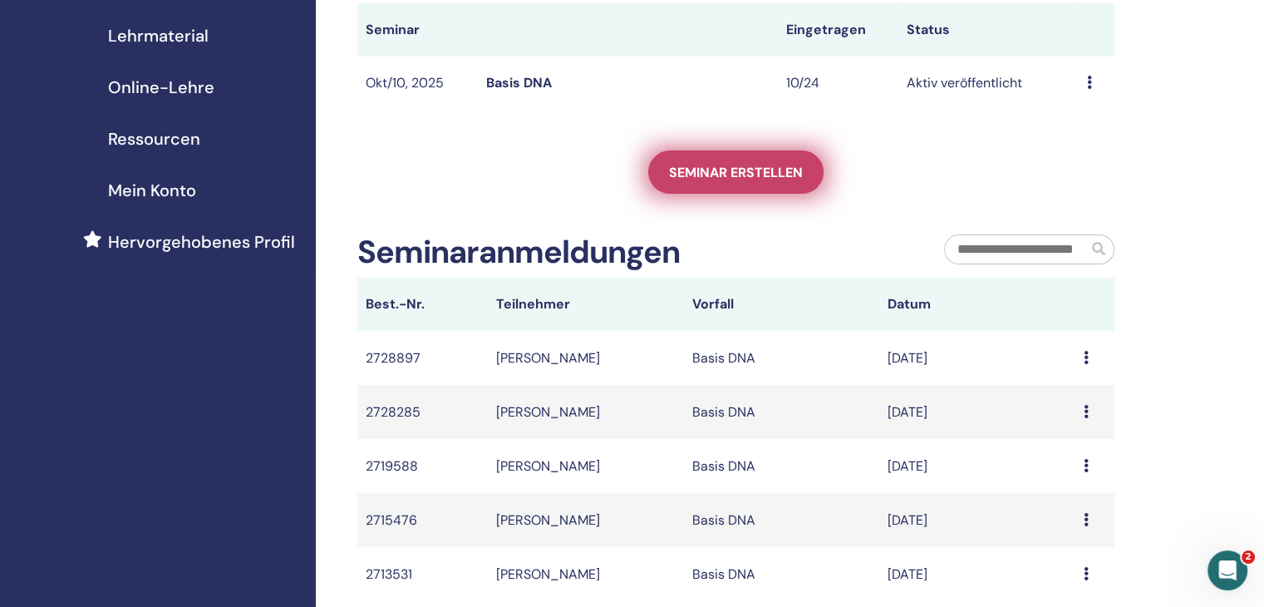
click at [735, 176] on span "Seminar erstellen" at bounding box center [736, 172] width 134 height 17
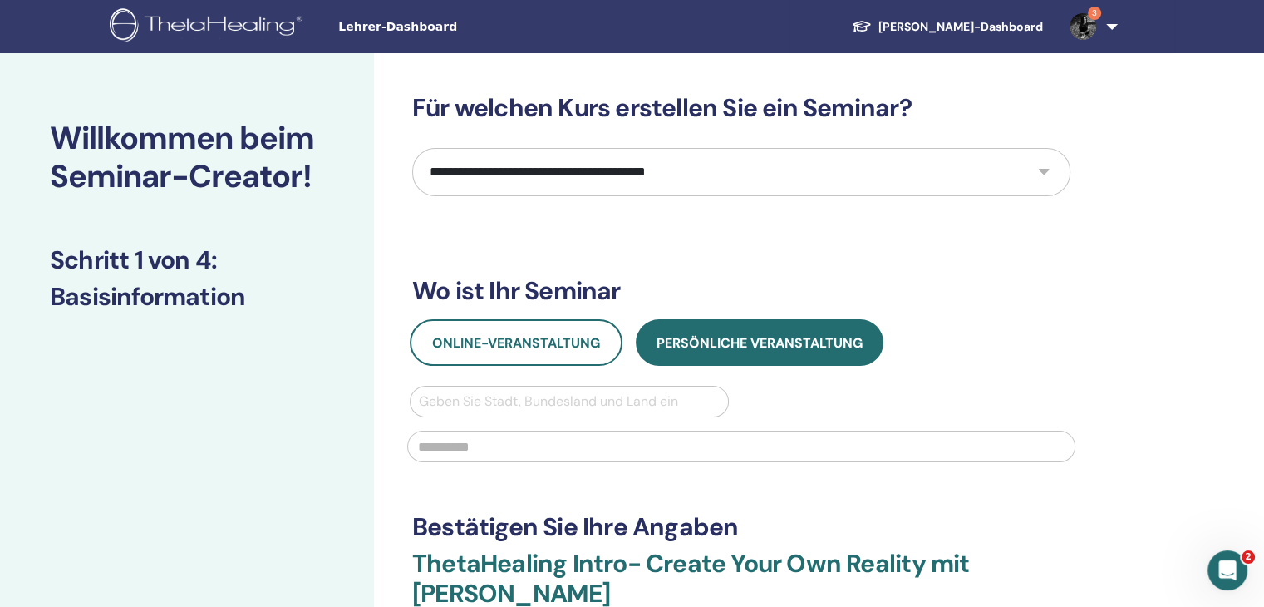
click at [786, 164] on select "**********" at bounding box center [741, 172] width 658 height 48
select select "*"
click at [412, 148] on select "**********" at bounding box center [741, 172] width 658 height 48
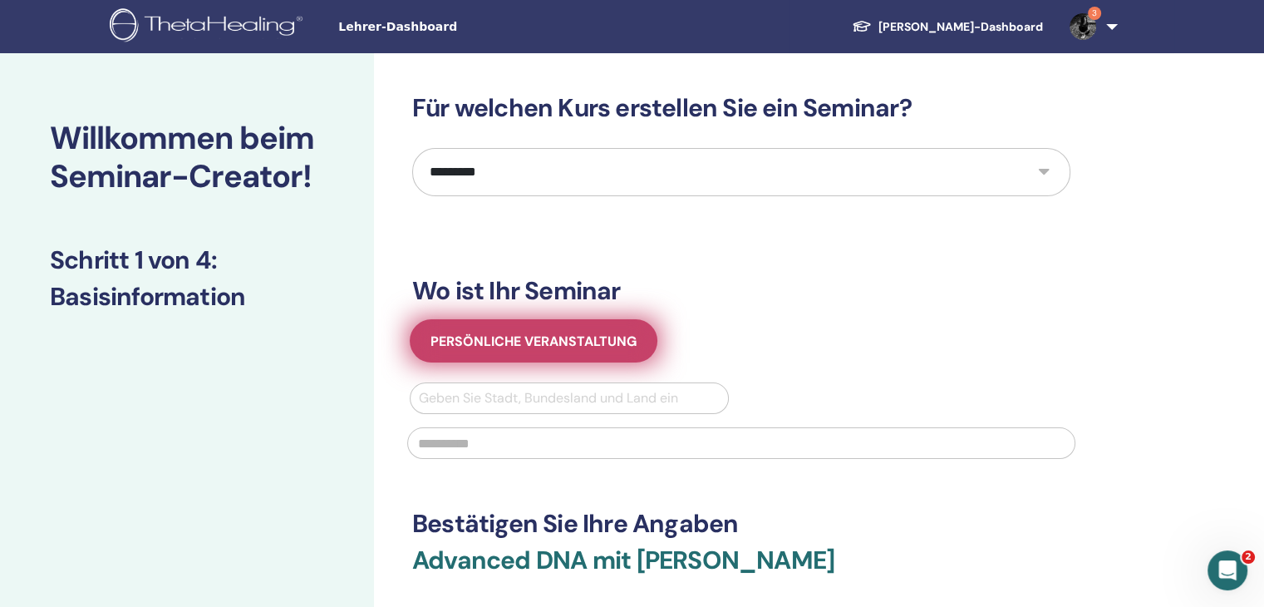
click at [575, 322] on button "Persönliche Veranstaltung" at bounding box center [534, 340] width 248 height 43
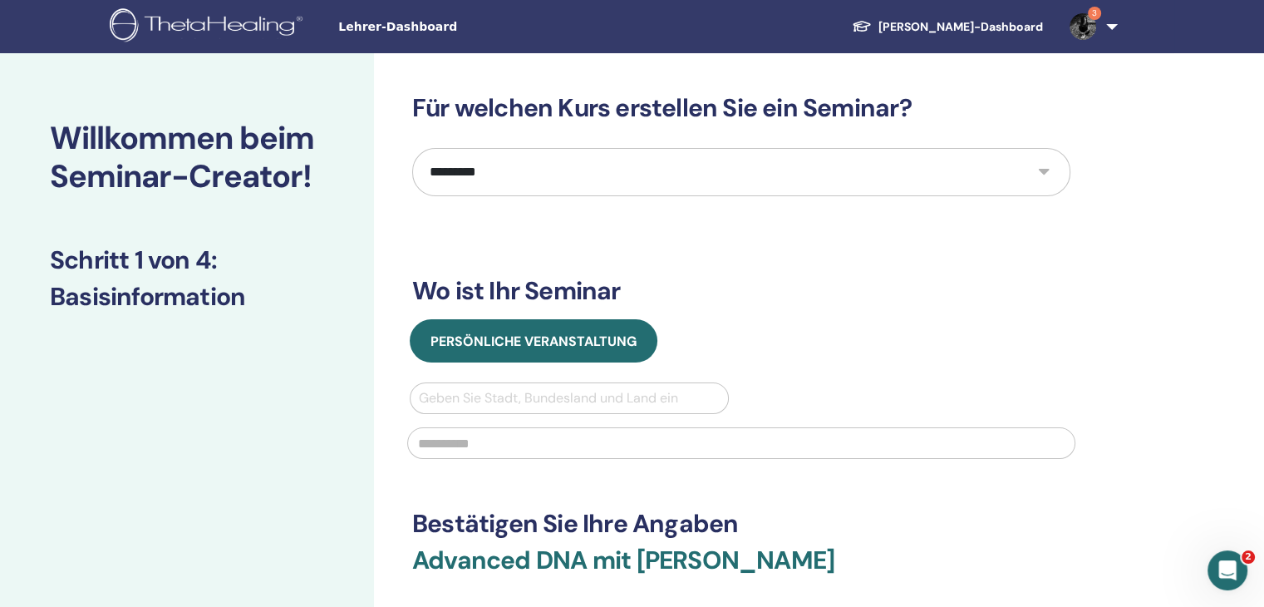
click at [594, 404] on div at bounding box center [569, 397] width 301 height 23
click at [710, 310] on div "**********" at bounding box center [741, 387] width 658 height 588
click at [1089, 21] on img at bounding box center [1082, 26] width 27 height 27
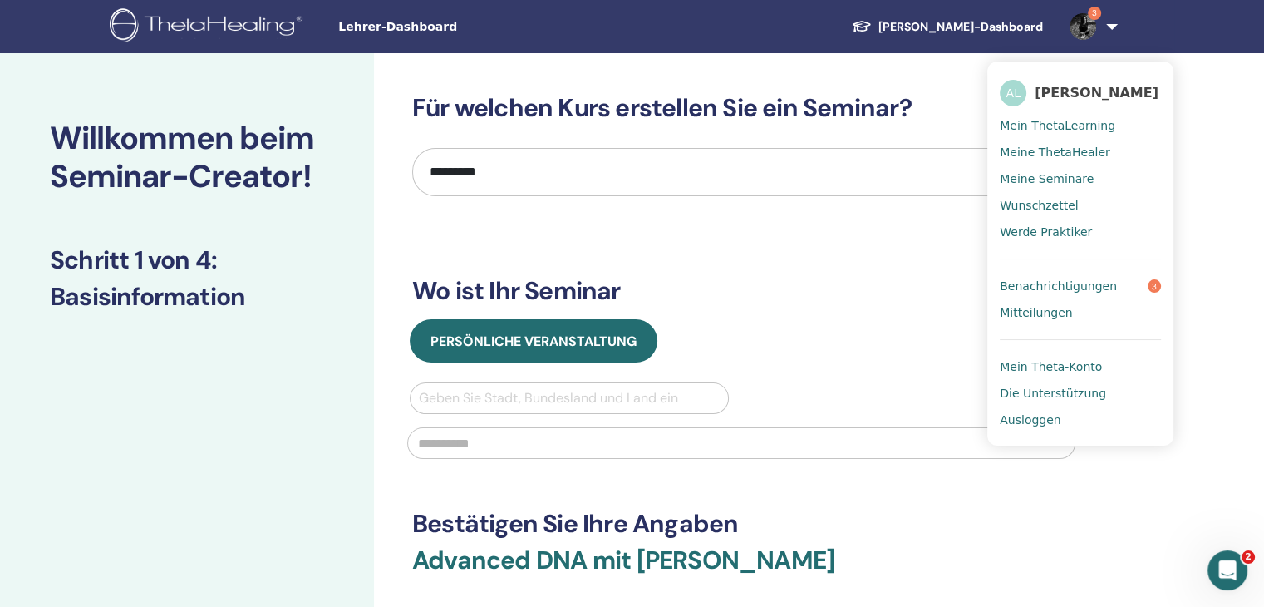
click at [1089, 284] on span "Benachrichtigungen" at bounding box center [1058, 285] width 117 height 15
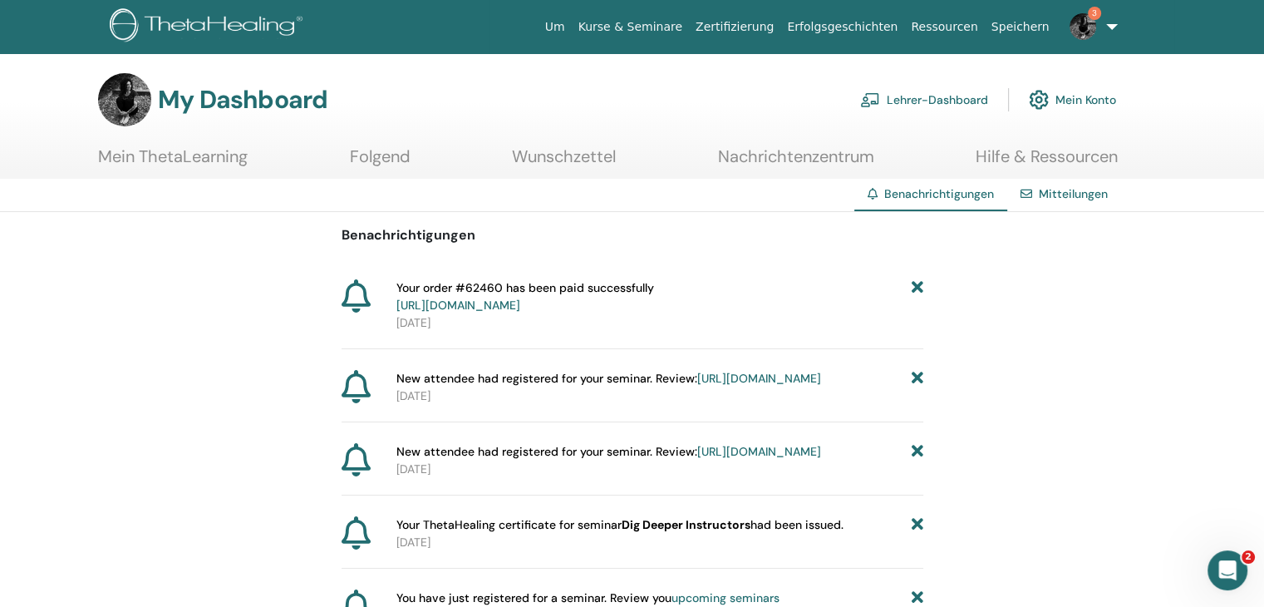
click at [170, 159] on link "Mein ThetaLearning" at bounding box center [173, 162] width 150 height 32
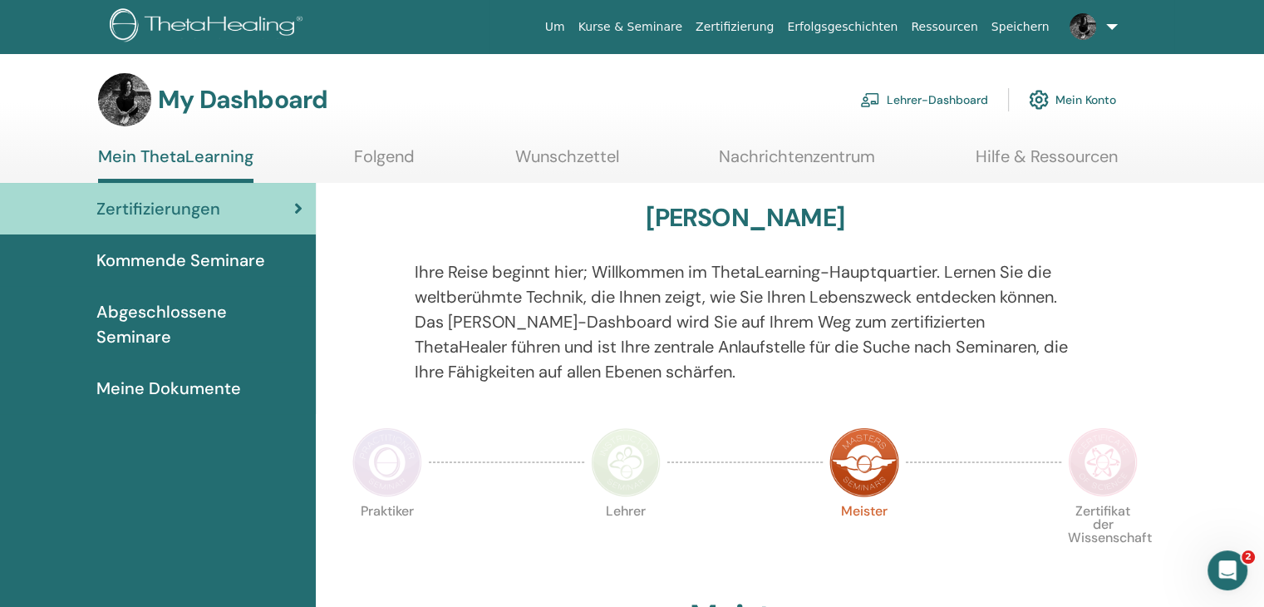
click at [176, 253] on span "Kommende Seminare" at bounding box center [180, 260] width 169 height 25
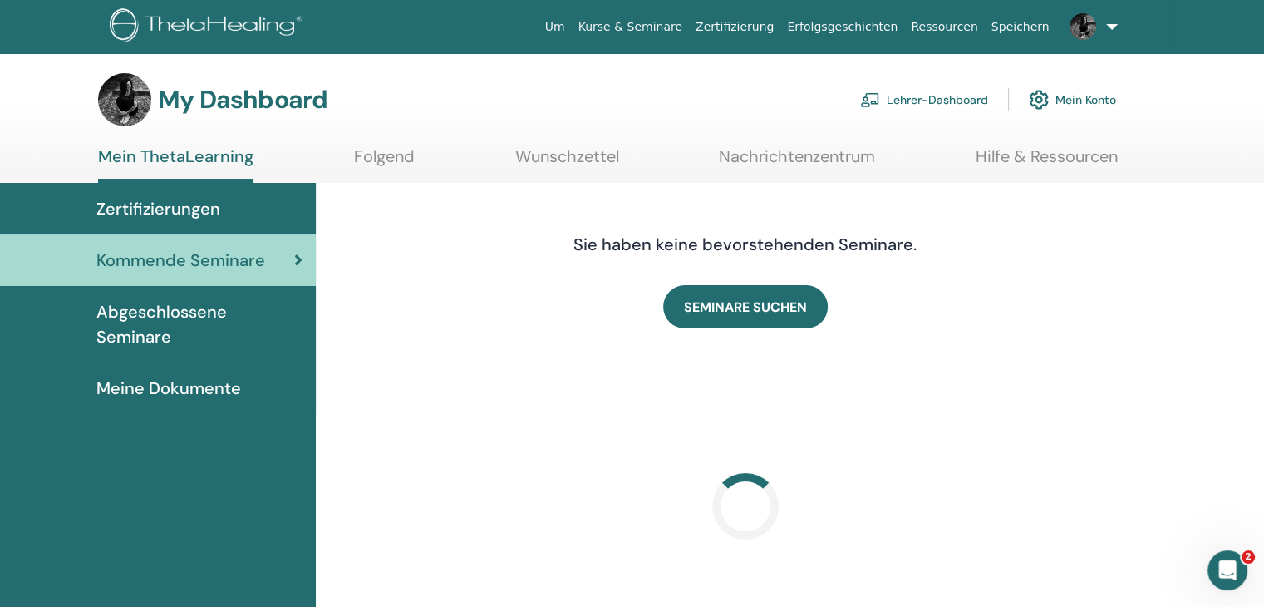
click at [186, 310] on span "Abgeschlossene Seminare" at bounding box center [199, 324] width 206 height 50
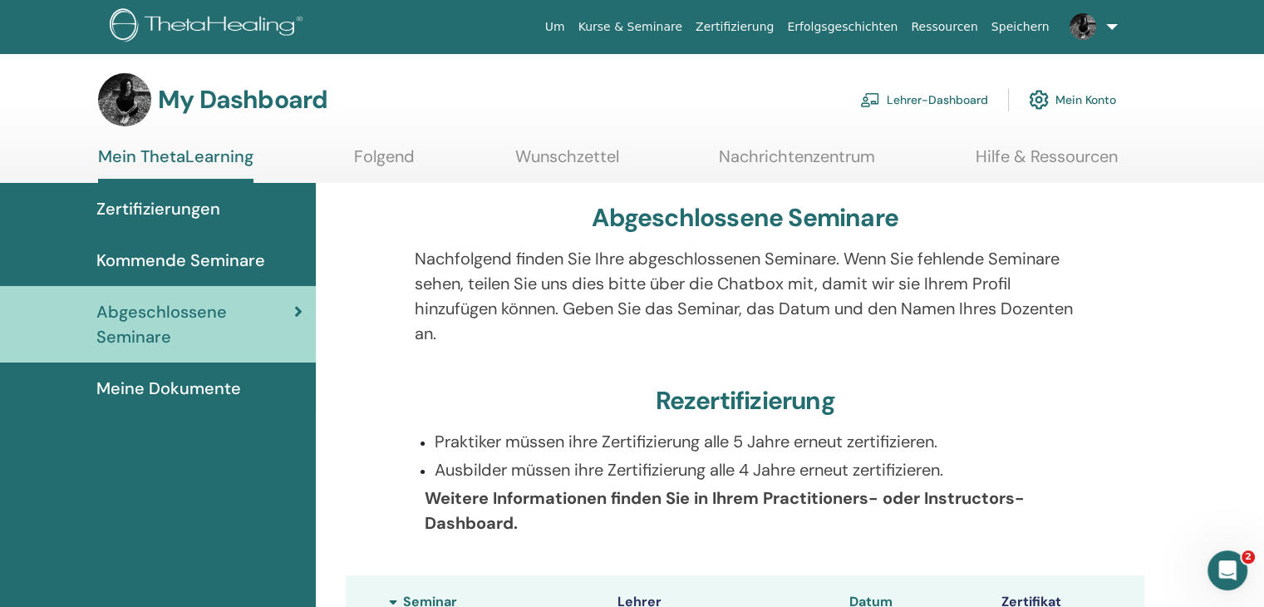
click at [163, 217] on span "Zertifizierungen" at bounding box center [158, 208] width 124 height 25
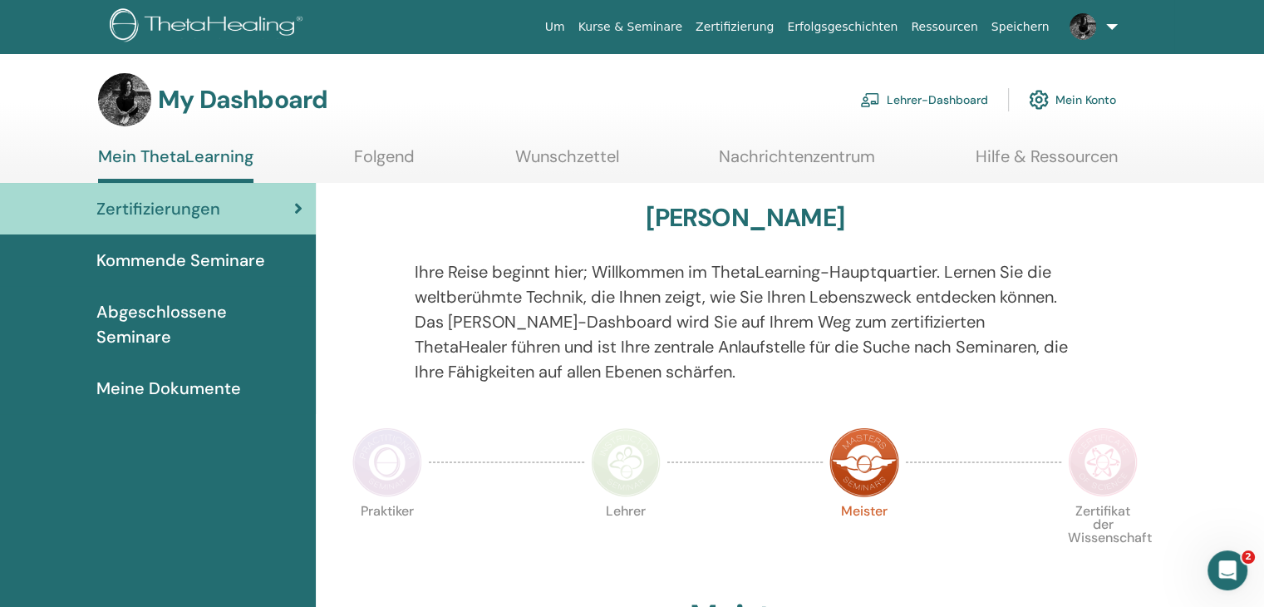
click at [937, 97] on link "Lehrer-Dashboard" at bounding box center [924, 99] width 128 height 37
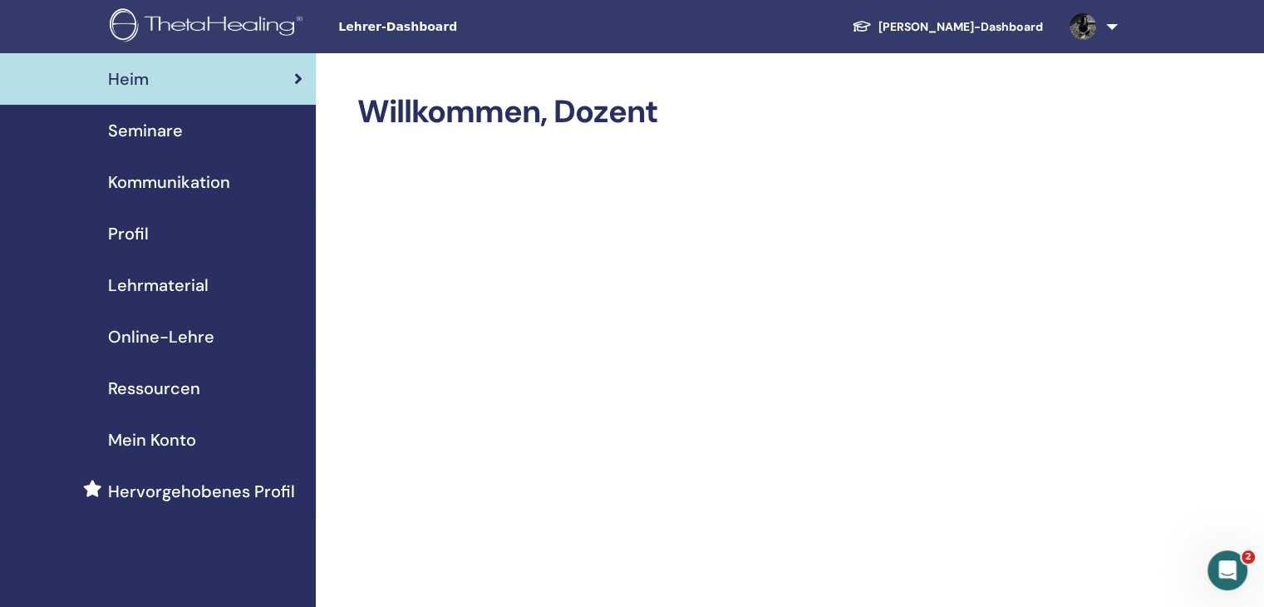
click at [189, 330] on span "Online-Lehre" at bounding box center [161, 336] width 106 height 25
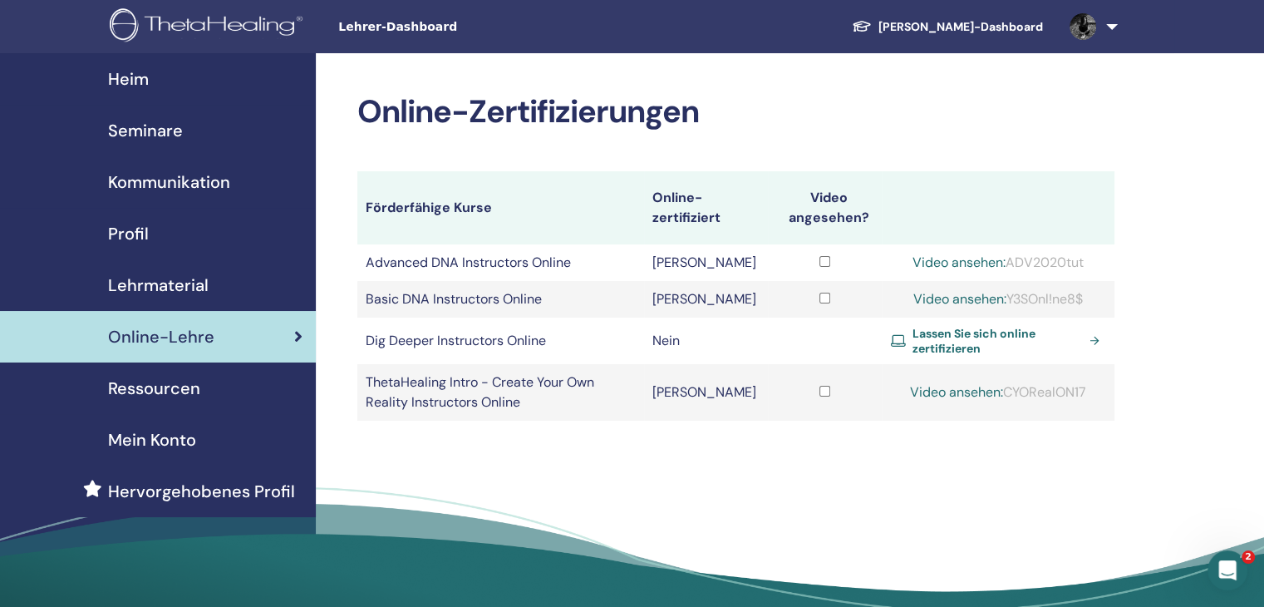
click at [961, 342] on span "Lassen Sie sich online zertifizieren" at bounding box center [997, 341] width 170 height 30
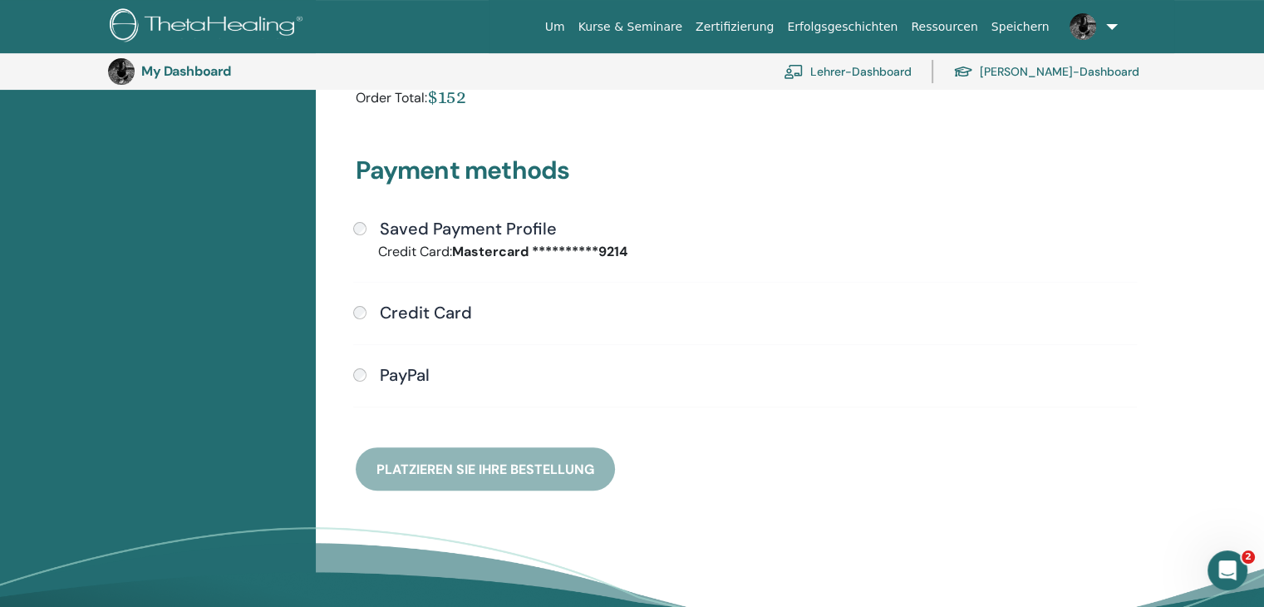
scroll to position [369, 0]
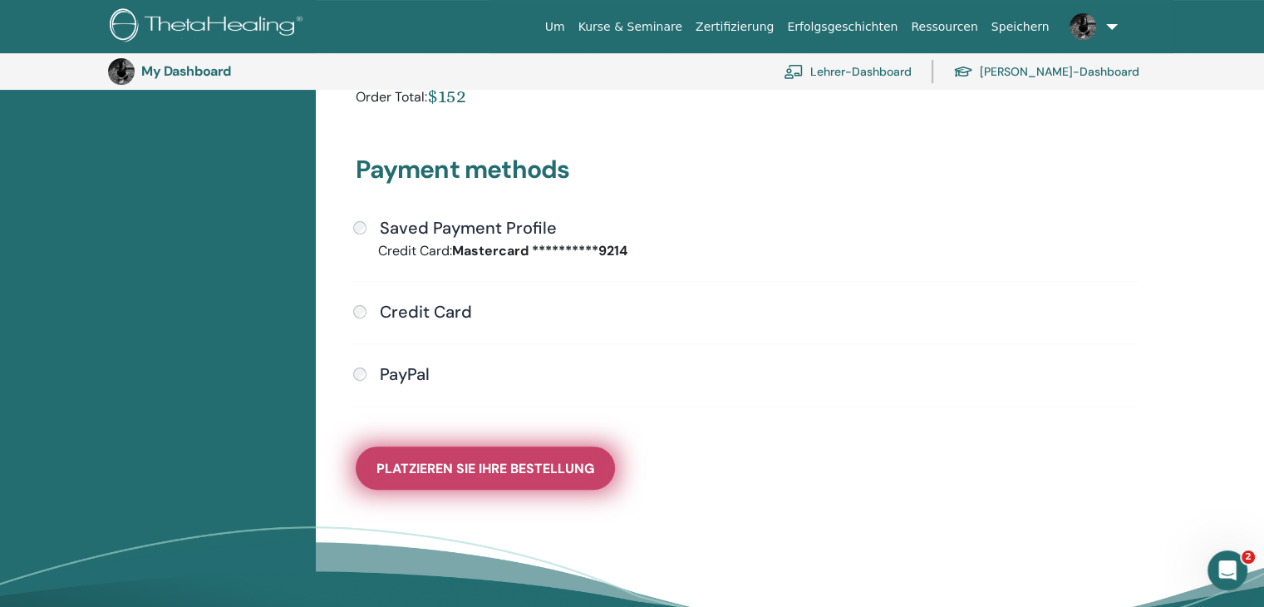
click at [519, 471] on span "Platzieren Sie Ihre Bestellung" at bounding box center [485, 468] width 218 height 17
